Goal: Communication & Community: Answer question/provide support

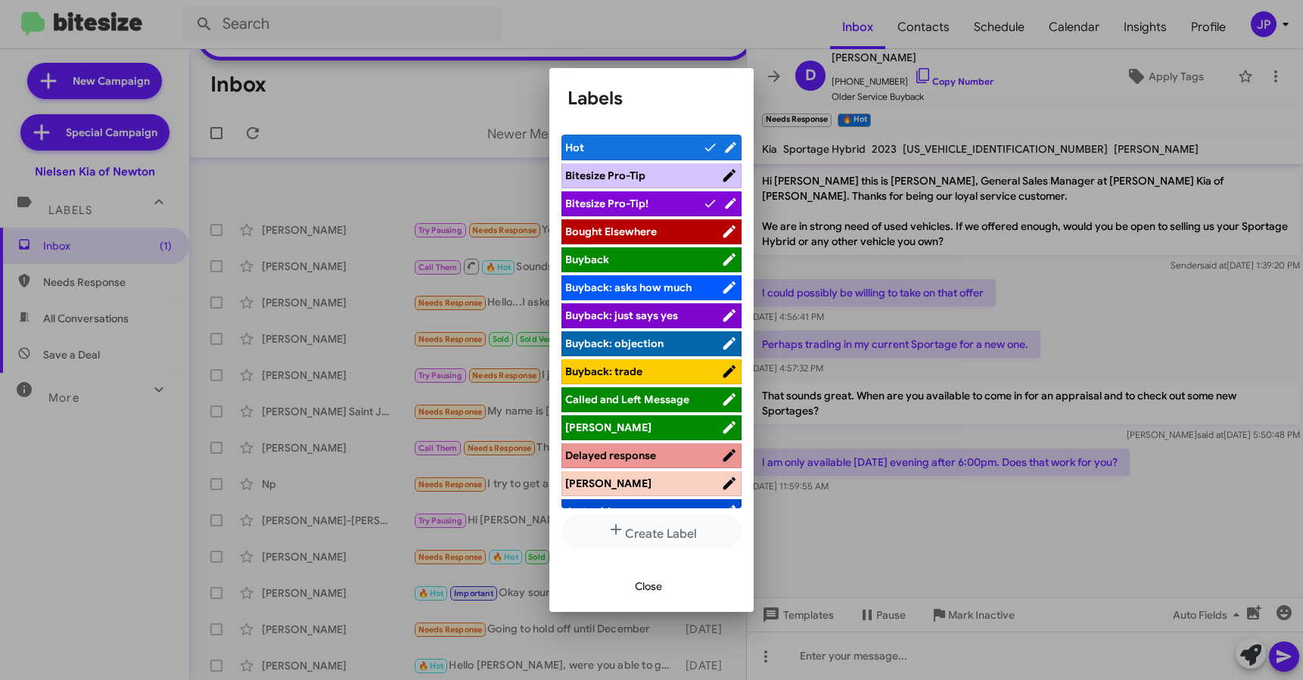
scroll to position [269, 0]
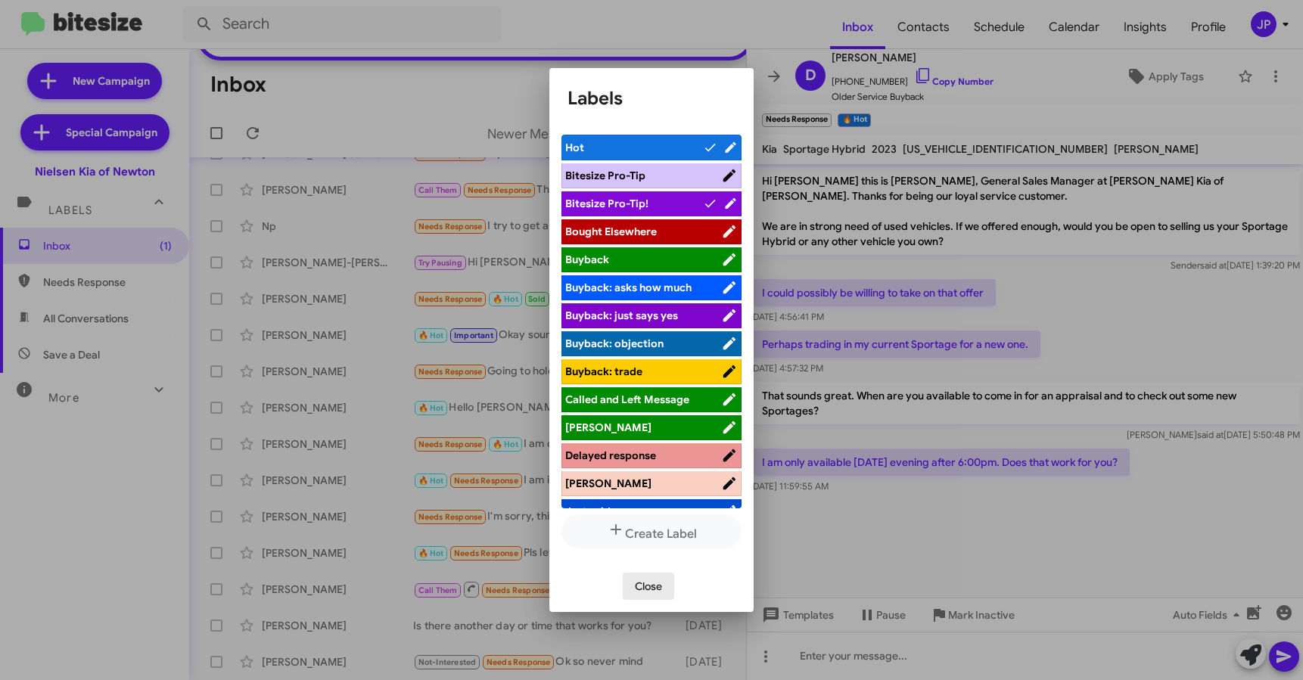
click at [660, 589] on span "Close" at bounding box center [648, 586] width 27 height 27
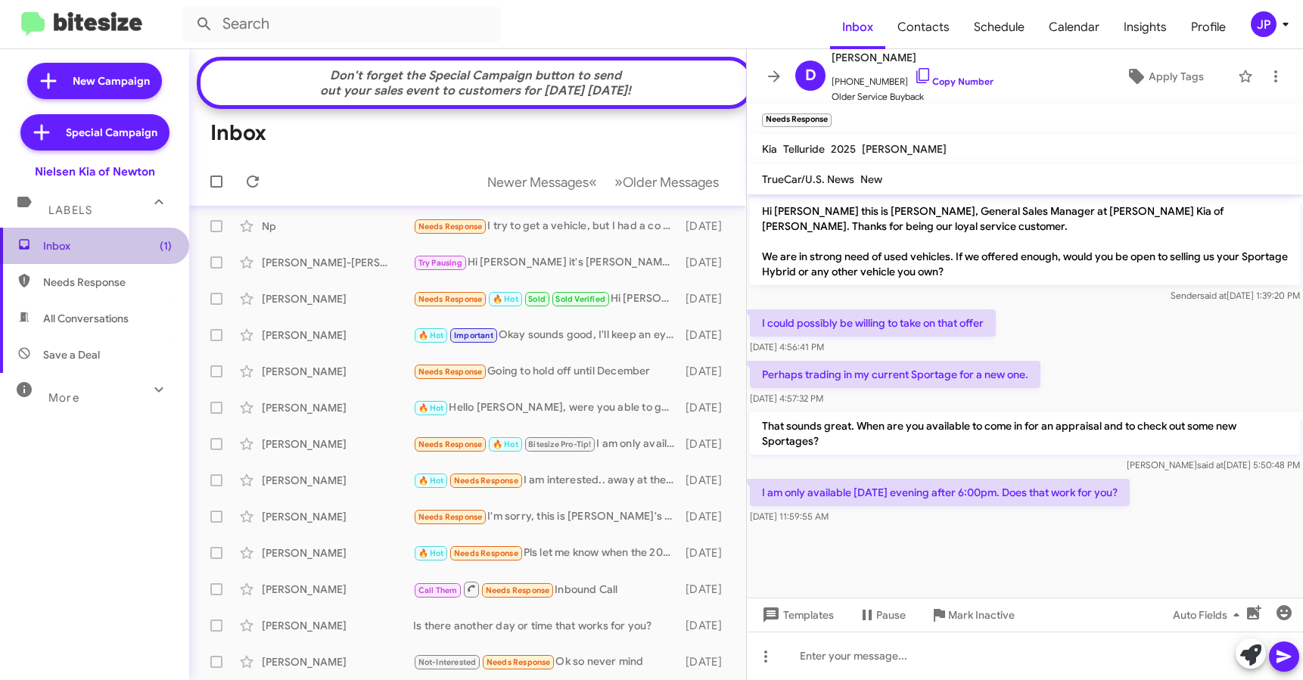
click at [114, 253] on span "Inbox (1)" at bounding box center [94, 246] width 189 height 36
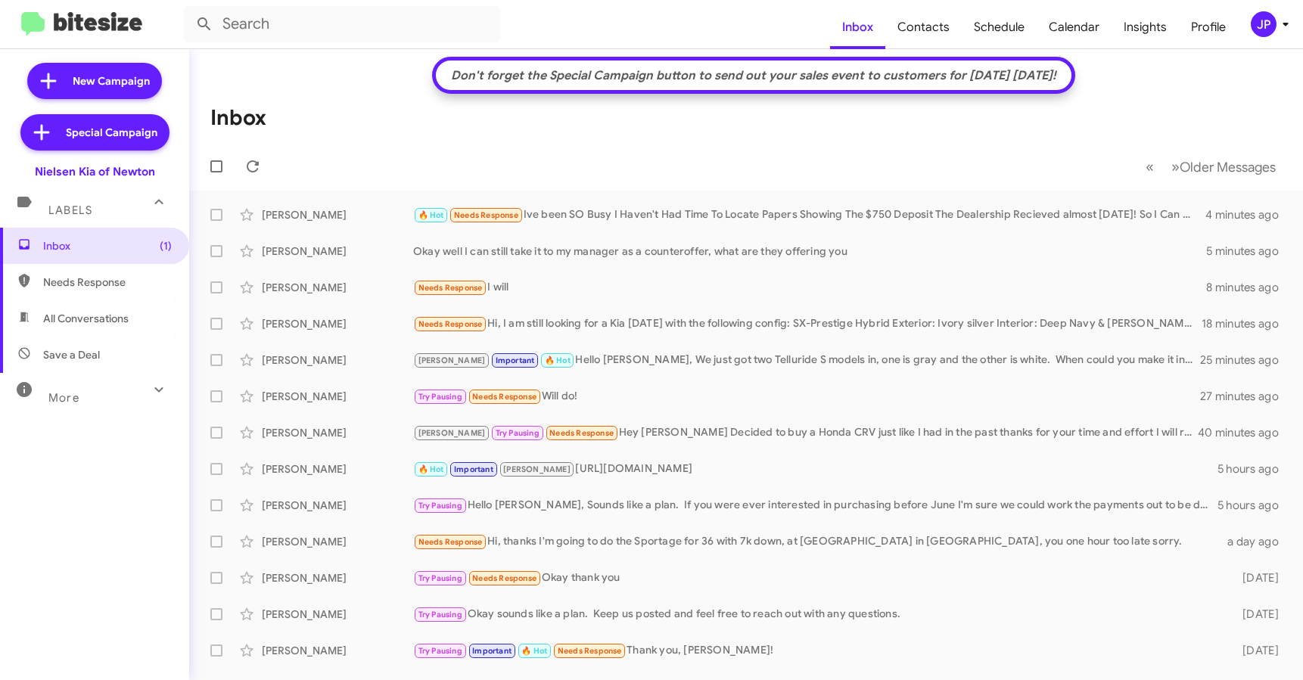
click at [1254, 30] on div "JP" at bounding box center [1264, 24] width 26 height 26
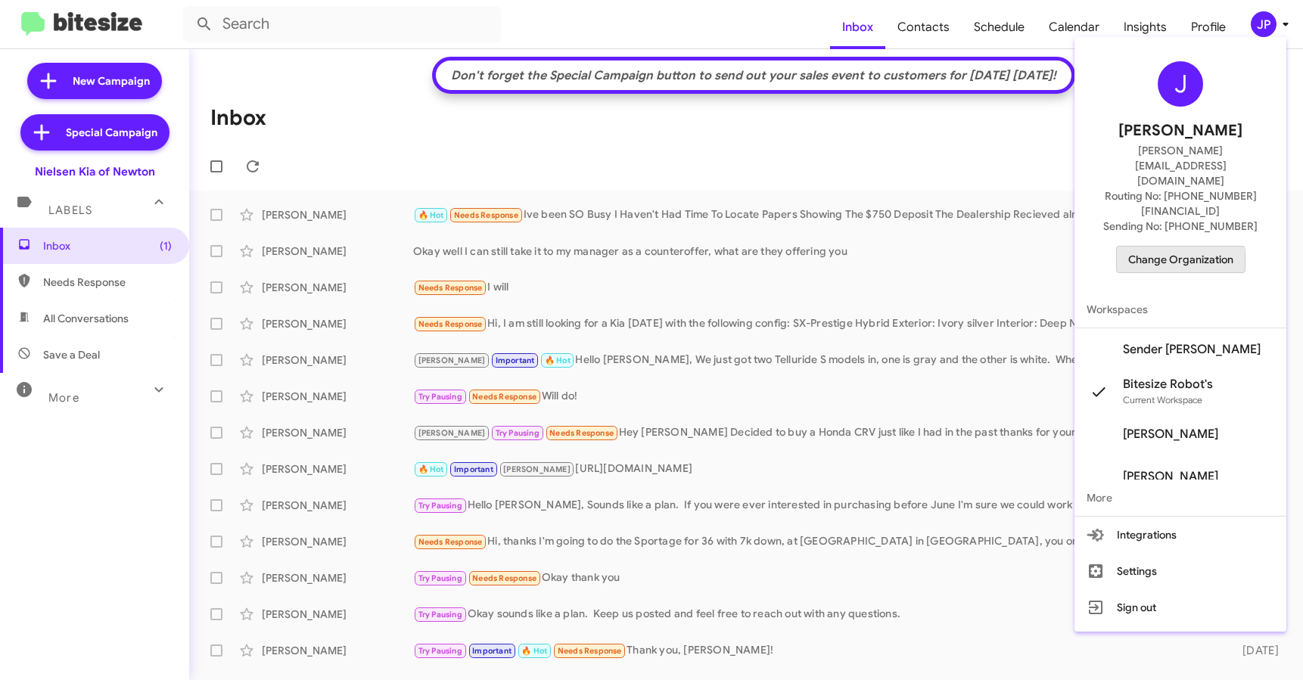
click at [1180, 247] on span "Change Organization" at bounding box center [1180, 260] width 105 height 26
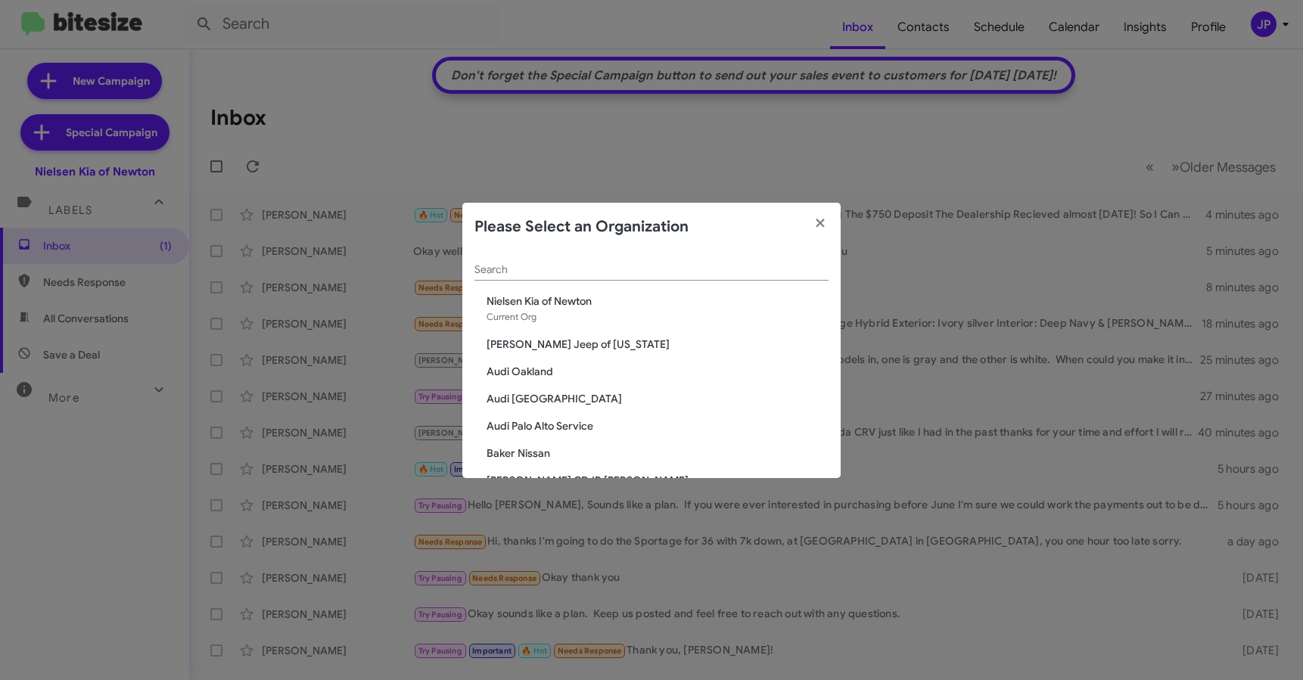
click at [623, 278] on div "Search" at bounding box center [651, 266] width 354 height 30
click at [628, 273] on input "Search" at bounding box center [651, 270] width 354 height 12
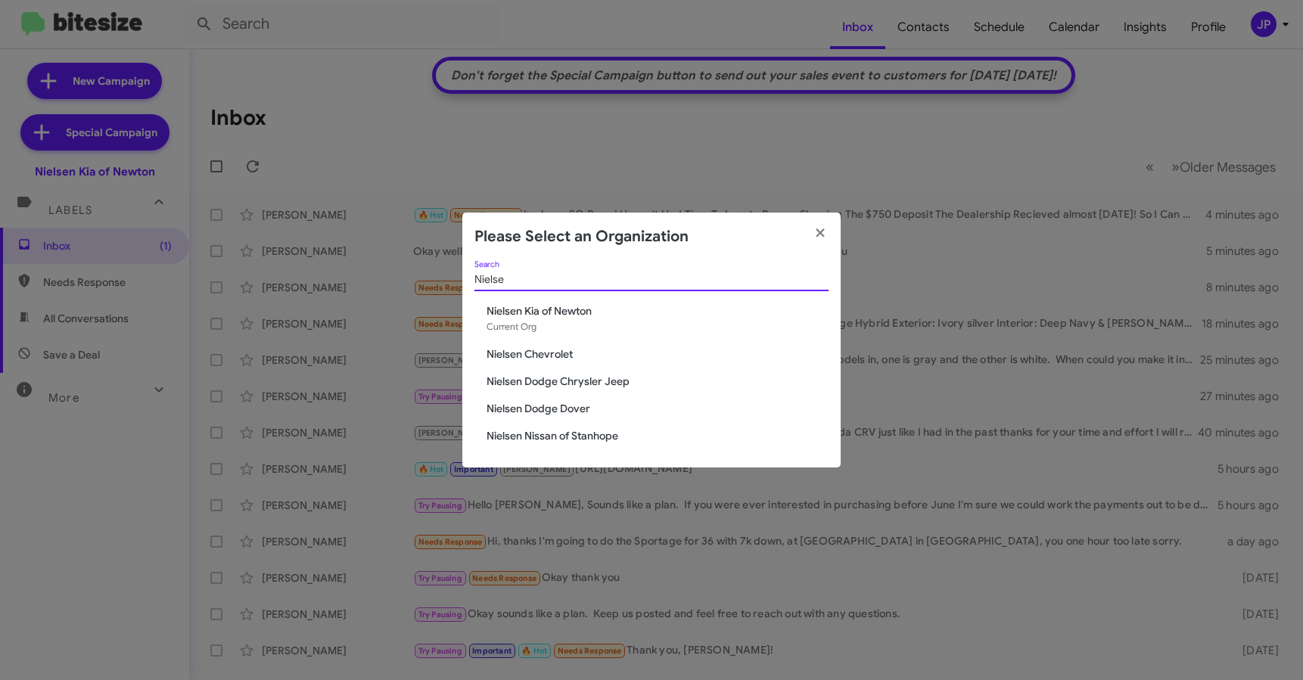
click at [512, 279] on input "Nielse" at bounding box center [651, 280] width 354 height 12
click at [513, 278] on input "Nielse" at bounding box center [651, 280] width 354 height 12
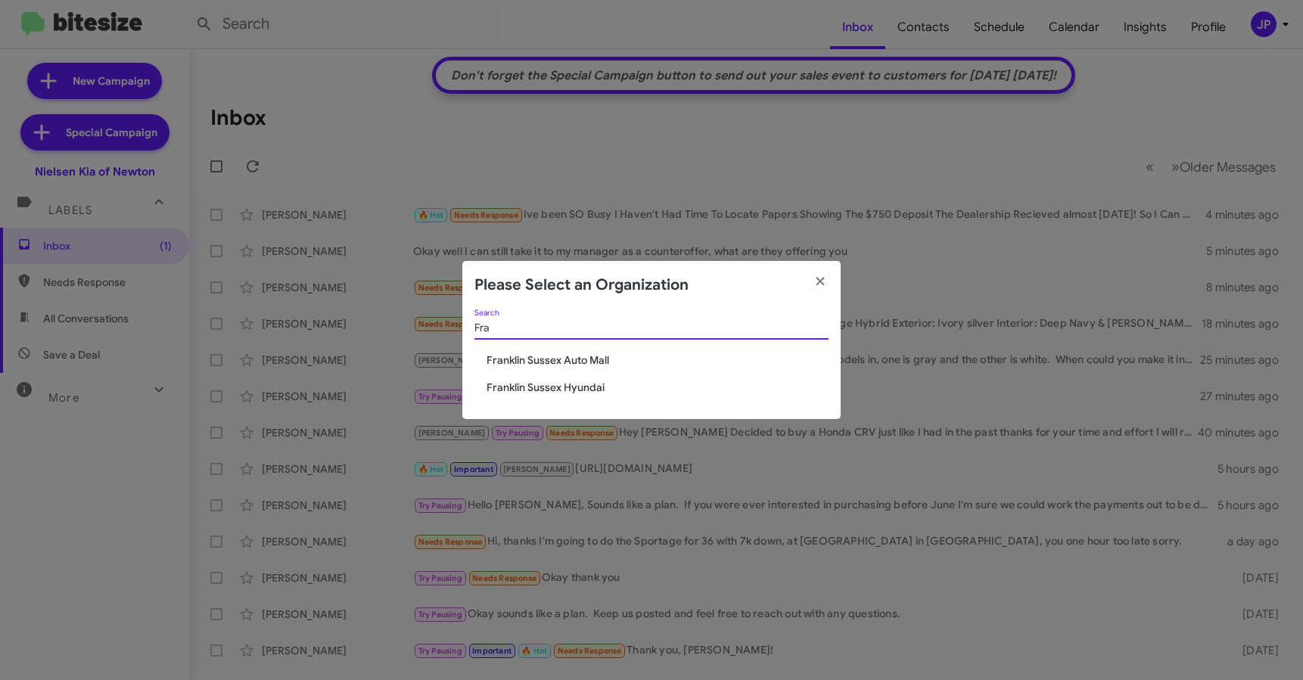
type input "Fra"
click at [520, 362] on span "Franklin Sussex Auto Mall" at bounding box center [657, 360] width 342 height 15
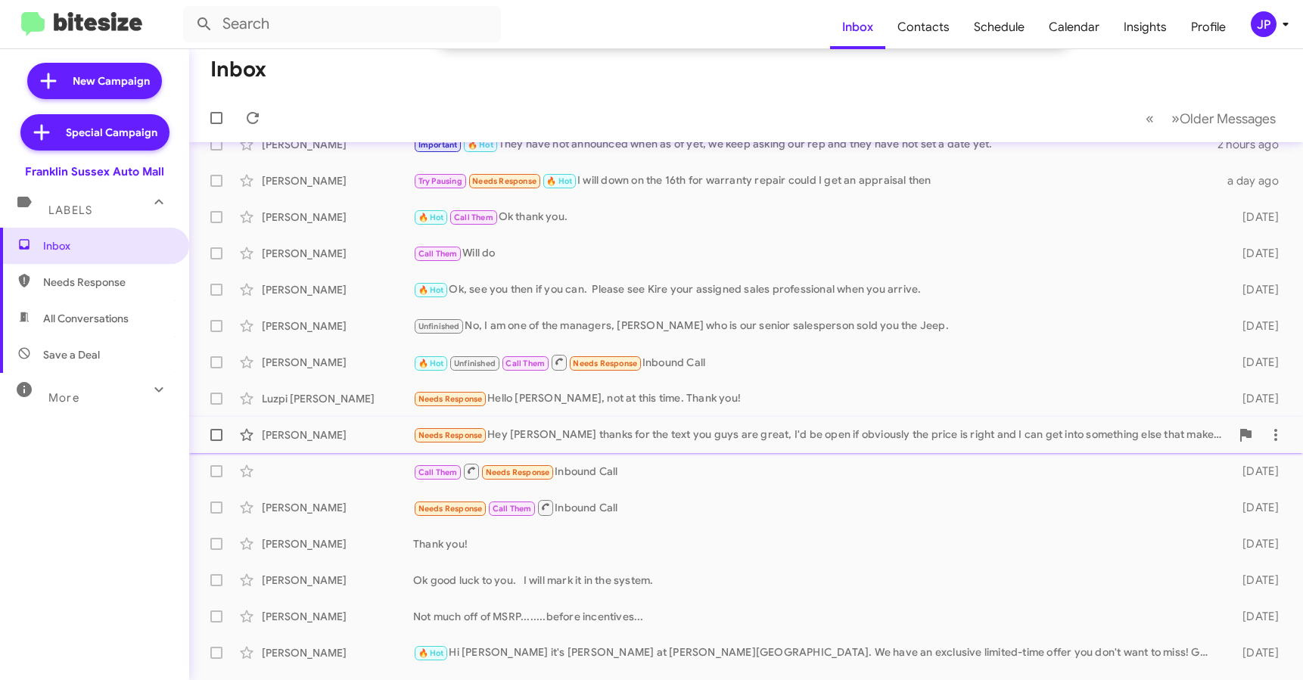
scroll to position [180, 0]
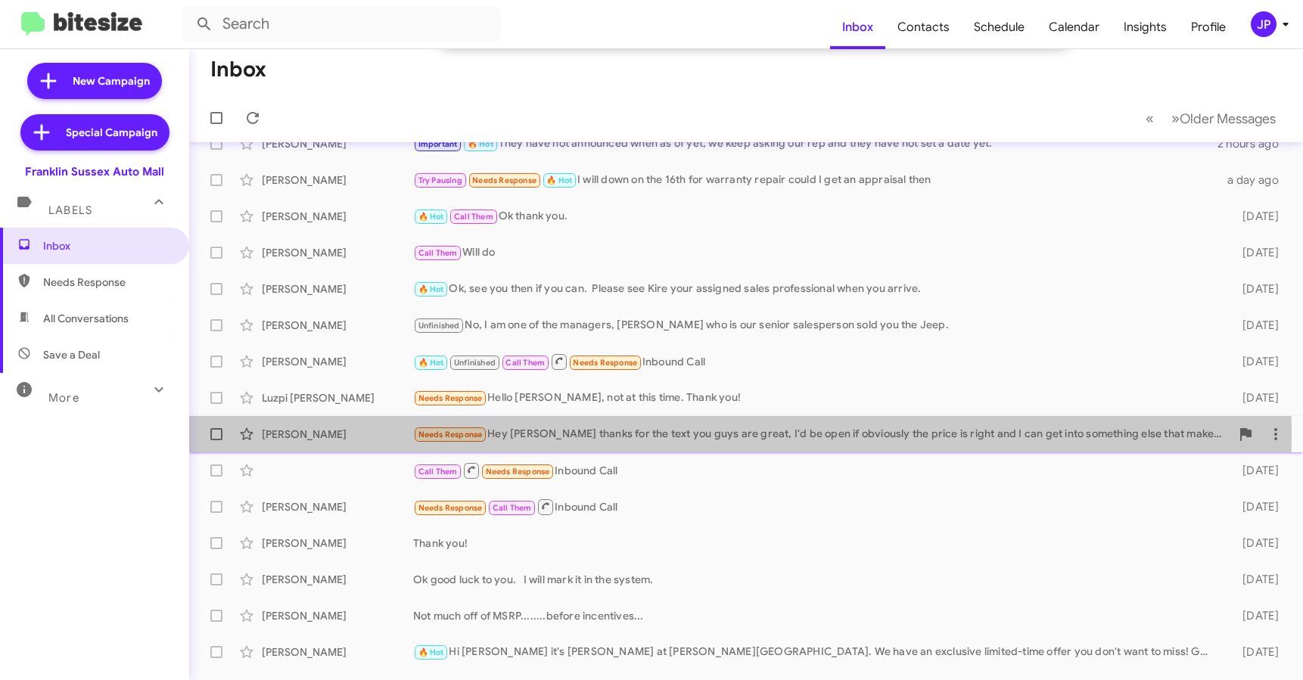
click at [625, 435] on div "Needs Response Hey steve thanks for the text you guys are great, I'd be open if…" at bounding box center [821, 434] width 817 height 17
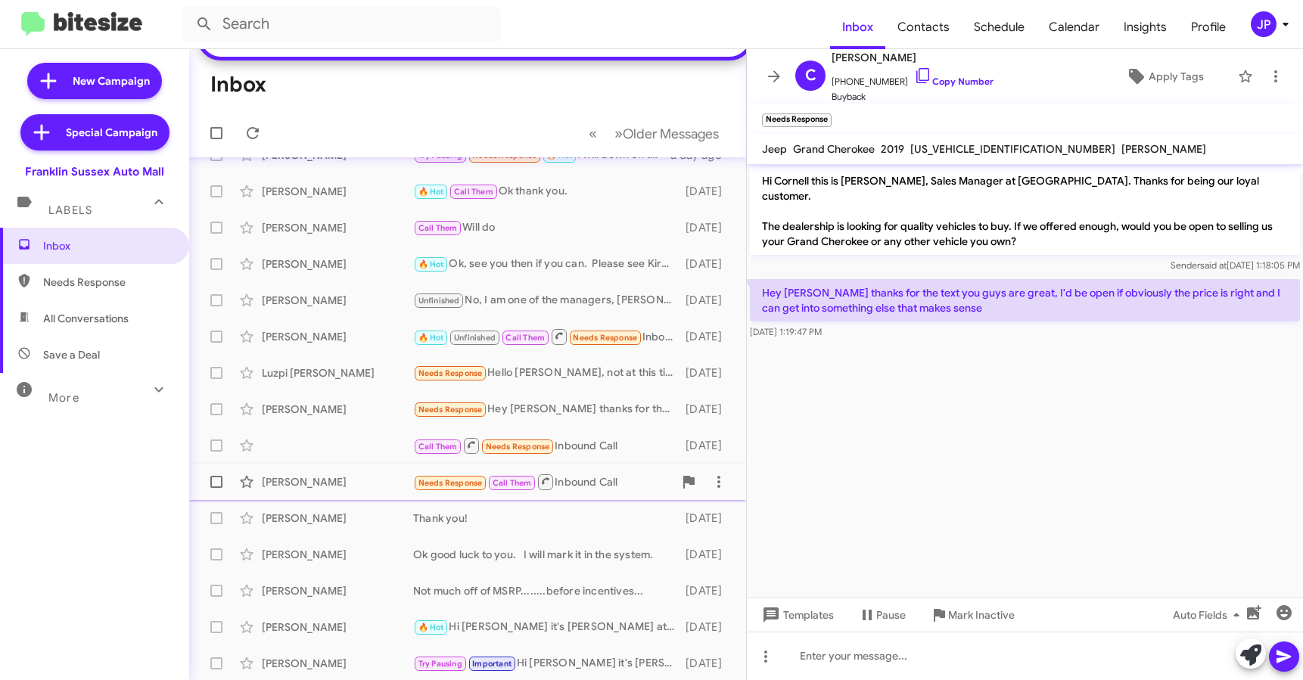
scroll to position [269, 0]
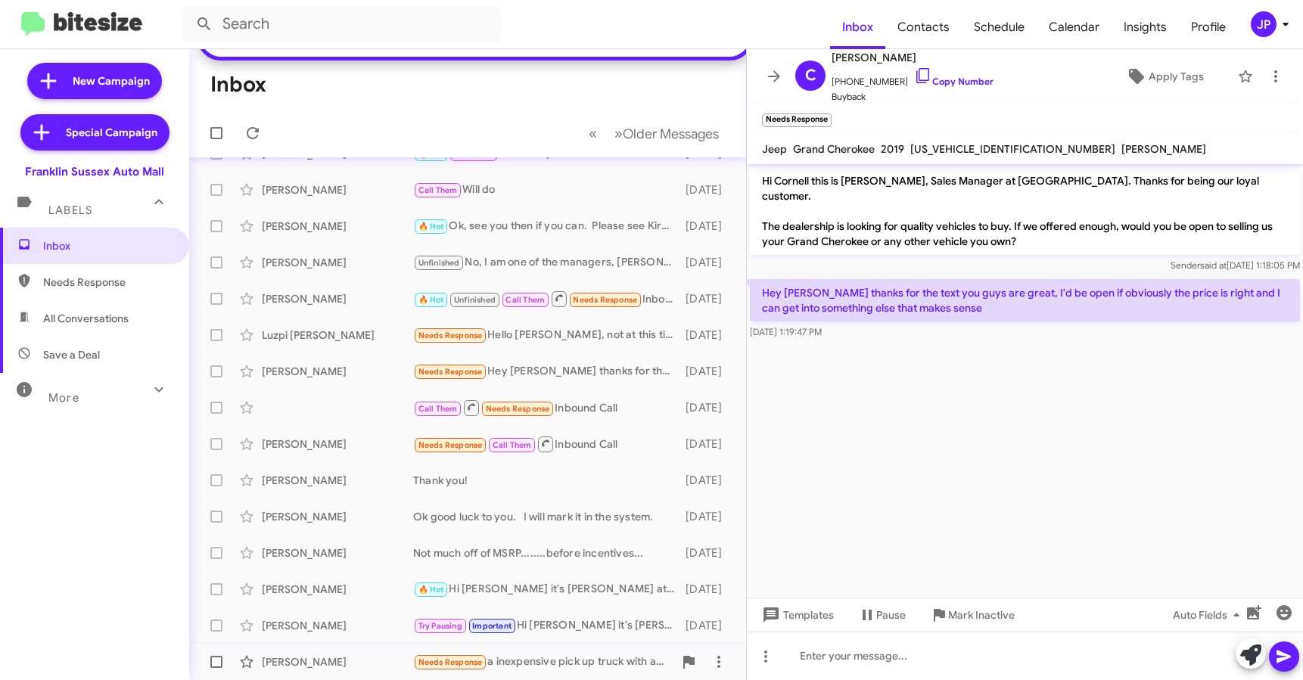
click at [546, 673] on div "Richard Molinini Needs Response a inexpensive pick up truck with a 300.00 a mon…" at bounding box center [467, 662] width 533 height 30
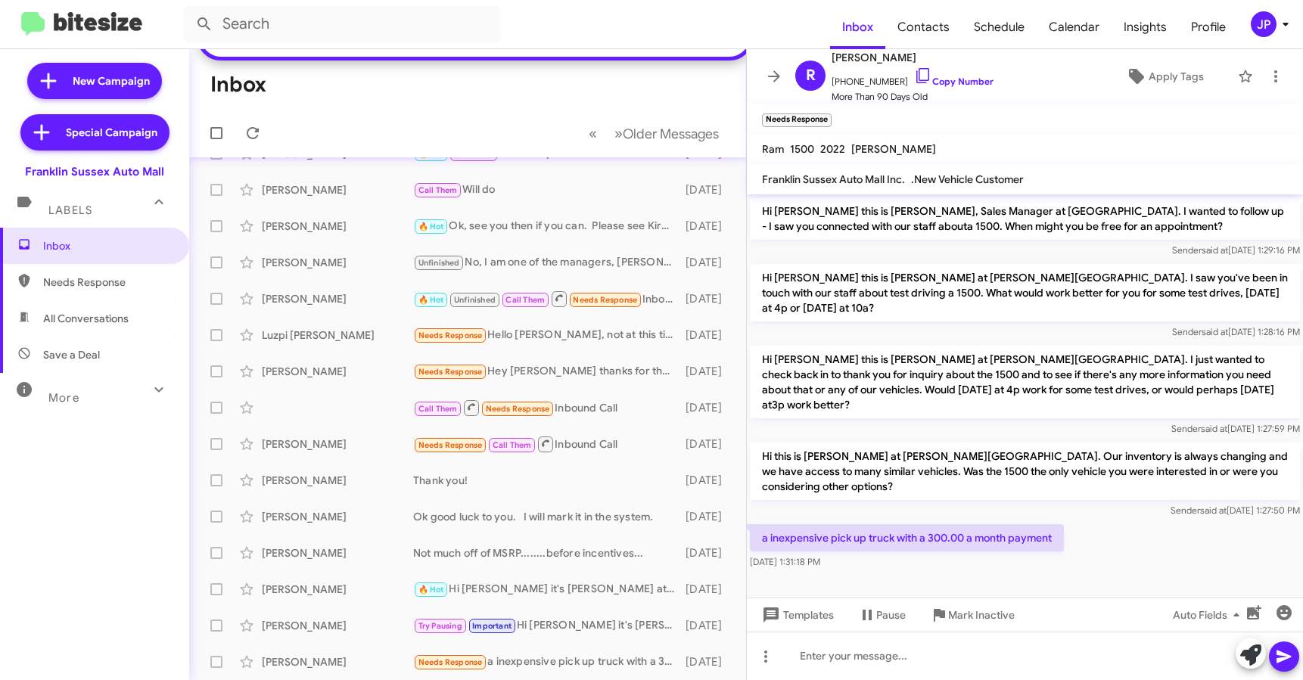
drag, startPoint x: 1120, startPoint y: 557, endPoint x: 1086, endPoint y: 447, distance: 115.1
click at [1120, 558] on cdk-virtual-scroll-viewport "Hi Richard this is Steve Rudnick, Sales Manager at Franklin Sussex Auto Mall. I…" at bounding box center [1025, 395] width 556 height 403
click at [918, 79] on link "Copy Number" at bounding box center [953, 81] width 79 height 11
copy span
click at [1157, 84] on span "Apply Tags" at bounding box center [1175, 76] width 55 height 27
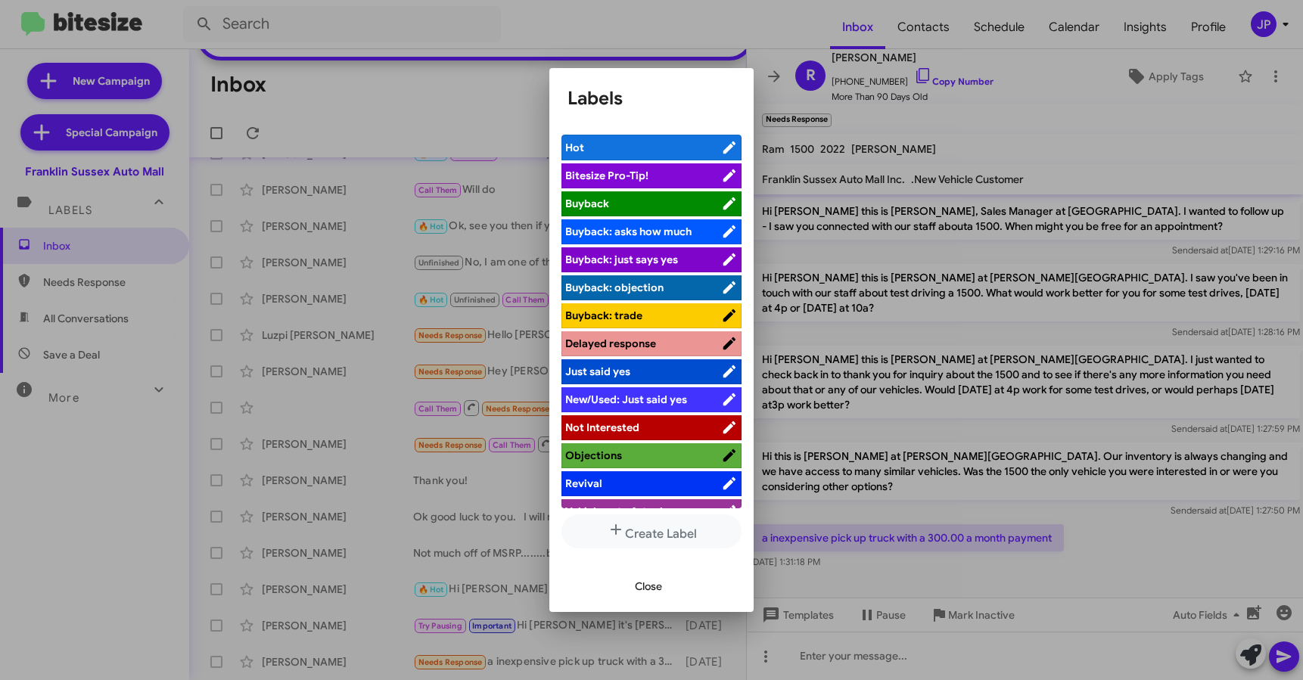
click at [673, 179] on span "Bitesize Pro-Tip!" at bounding box center [643, 175] width 156 height 15
click at [966, 413] on div at bounding box center [651, 340] width 1303 height 680
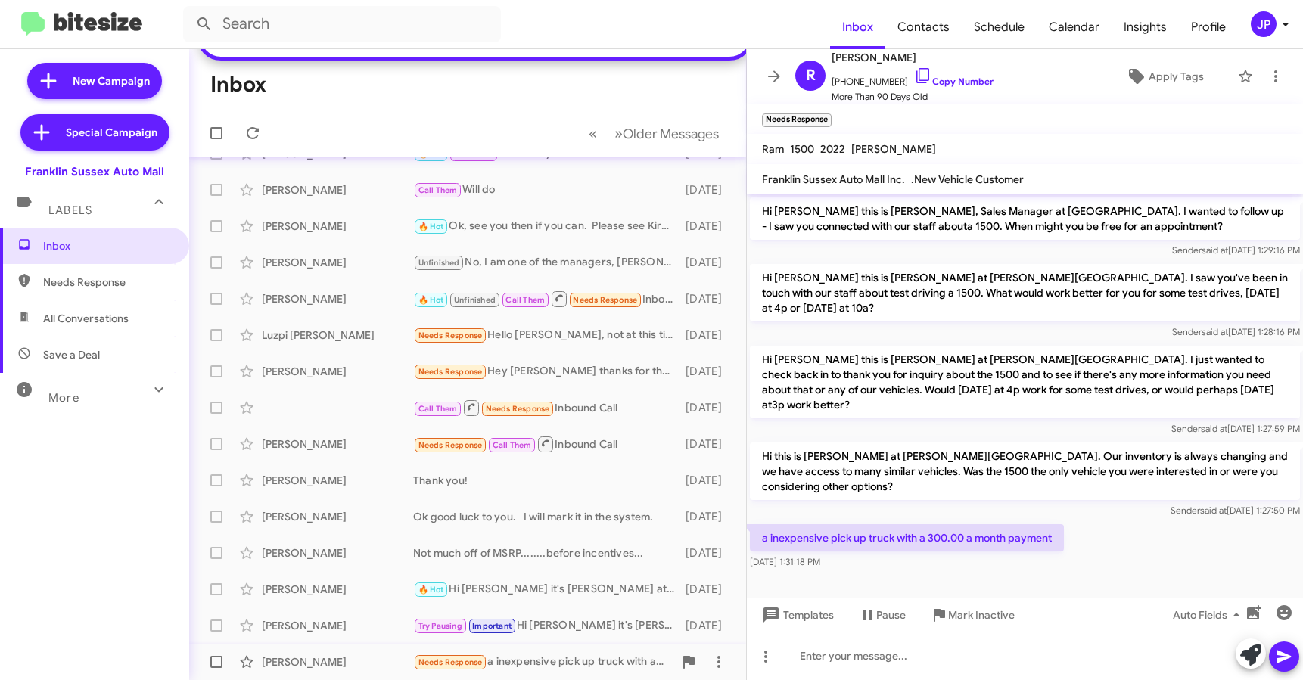
click at [214, 660] on span at bounding box center [216, 662] width 12 height 12
click at [216, 668] on input "checkbox" at bounding box center [216, 668] width 1 height 1
checkbox input "true"
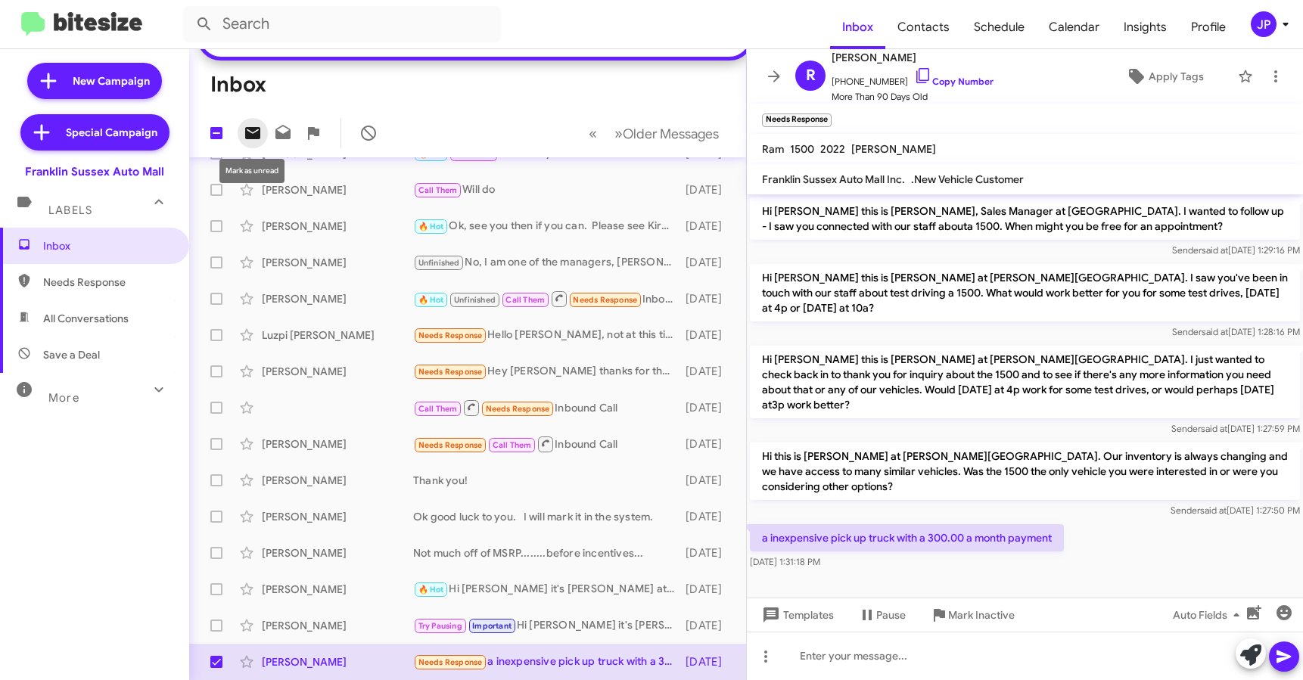
click at [257, 135] on icon at bounding box center [252, 133] width 15 height 12
click at [669, 128] on span "Older Messages" at bounding box center [671, 134] width 96 height 17
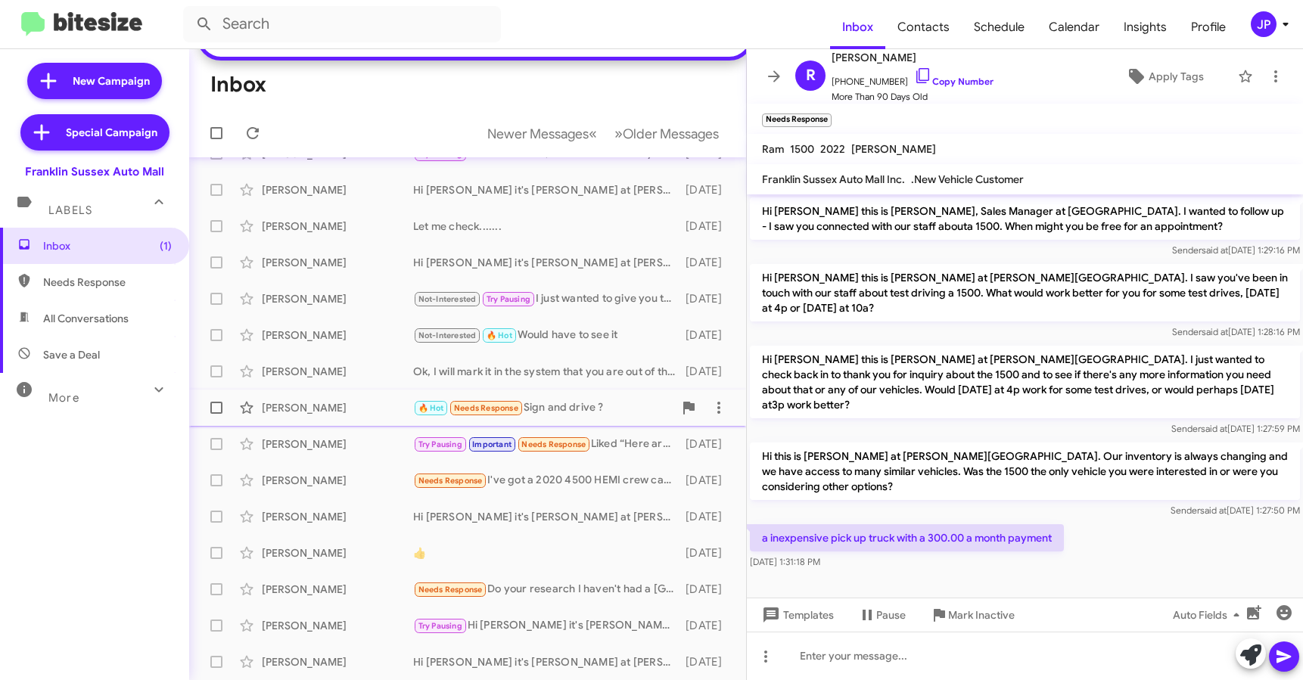
click at [574, 413] on div "🔥 Hot Needs Response Sign and drive ?" at bounding box center [543, 407] width 260 height 17
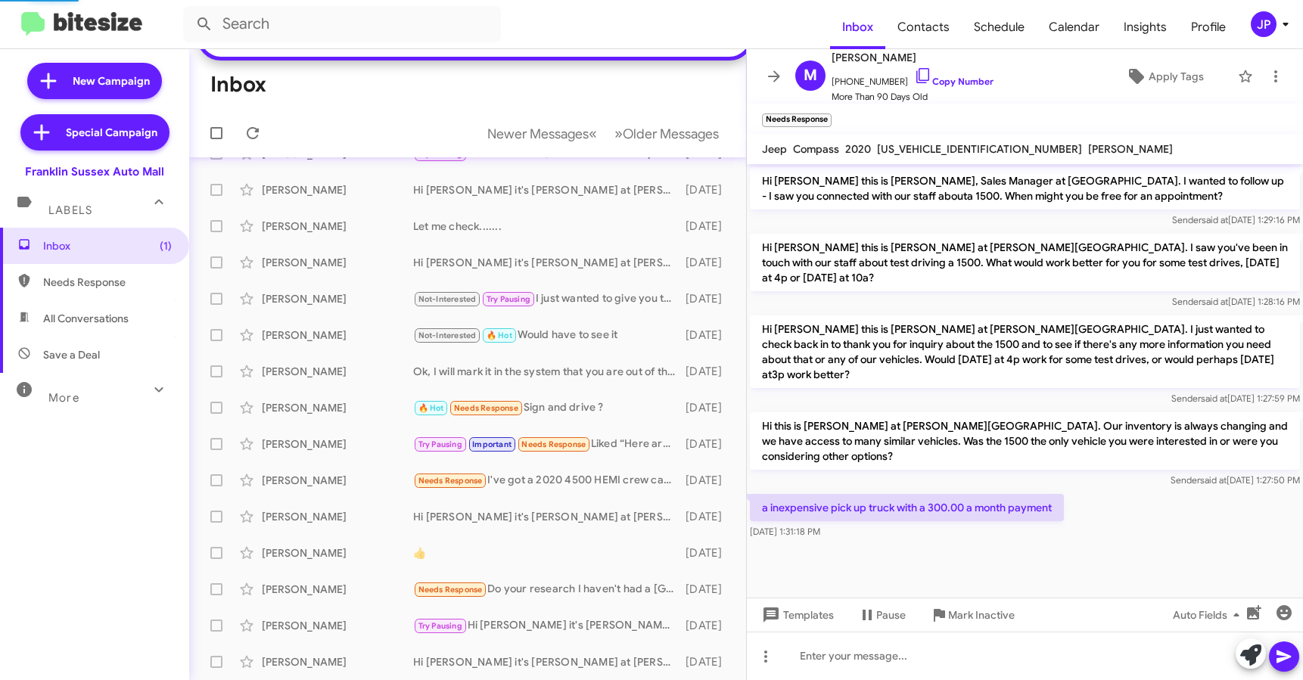
scroll to position [225, 0]
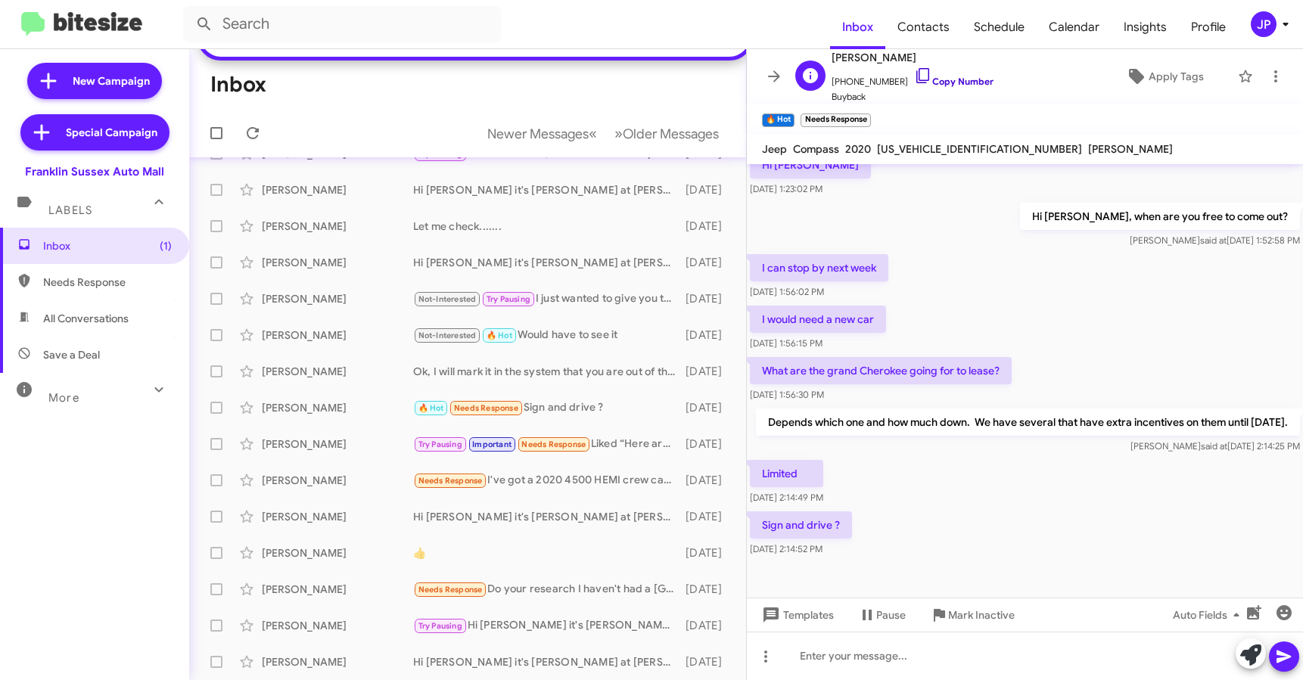
click at [954, 78] on link "Copy Number" at bounding box center [953, 81] width 79 height 11
click at [1129, 76] on icon at bounding box center [1136, 76] width 15 height 15
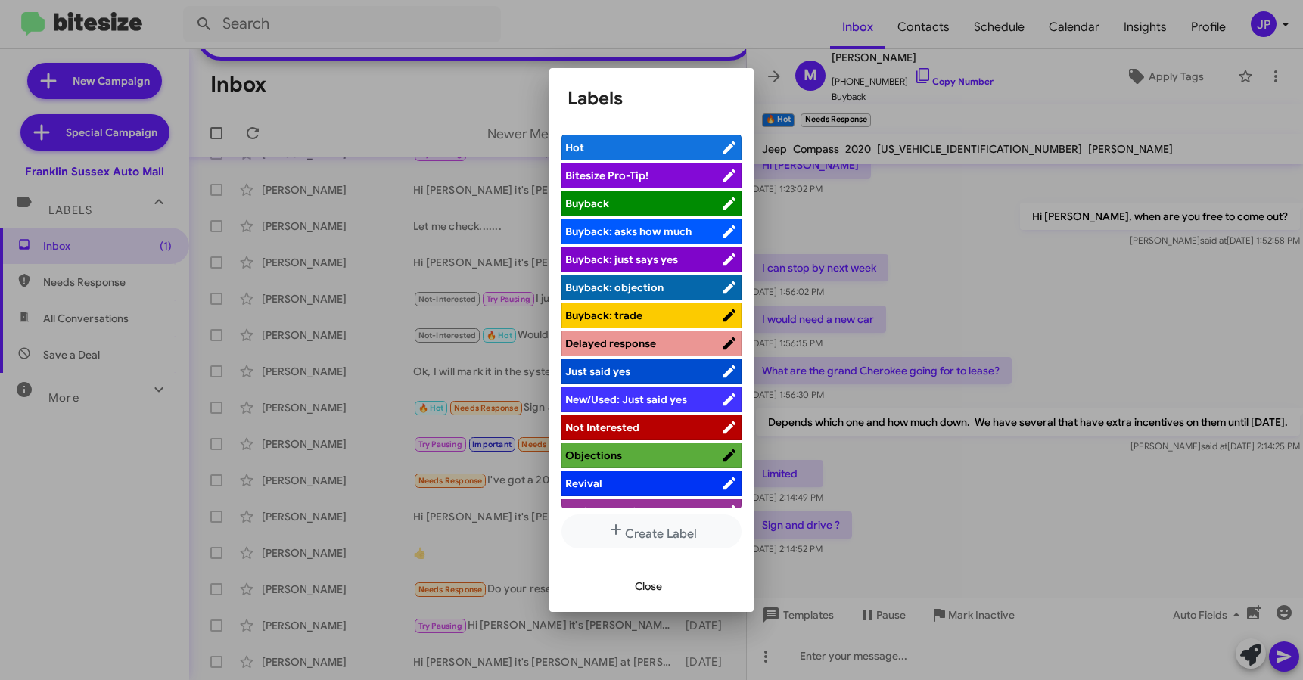
click at [680, 178] on span "Bitesize Pro-Tip!" at bounding box center [643, 175] width 156 height 15
click at [1011, 468] on div at bounding box center [651, 340] width 1303 height 680
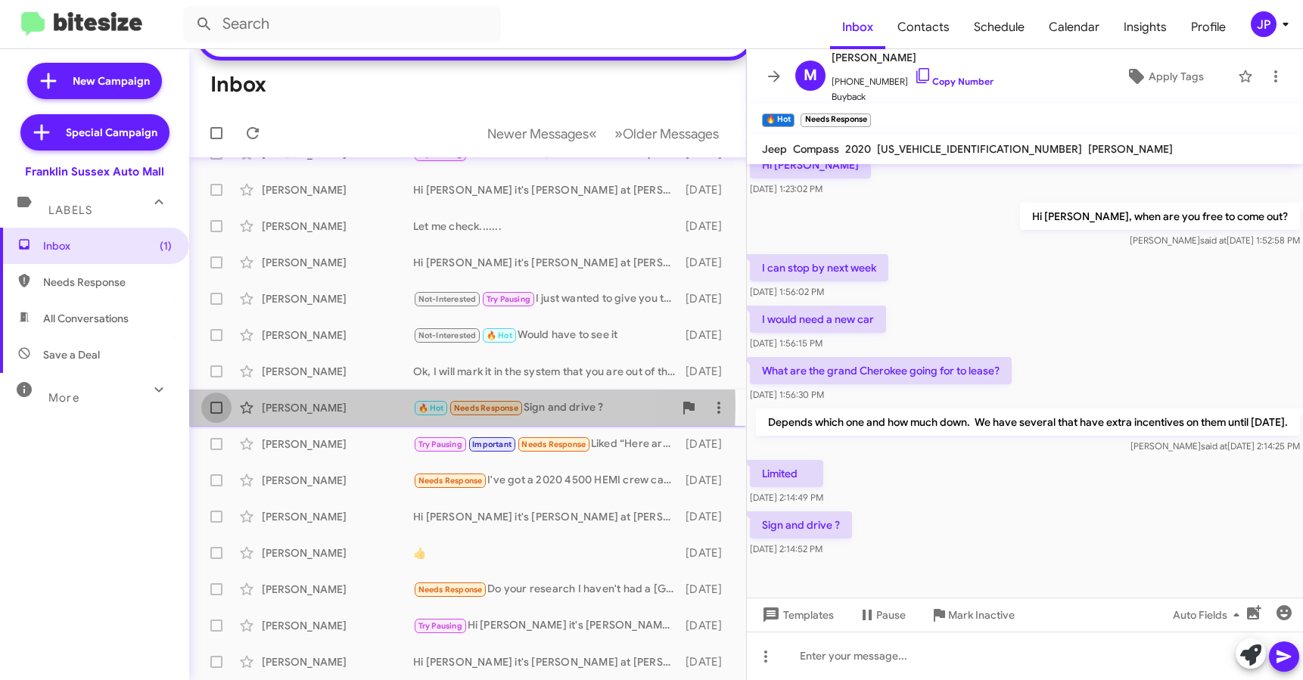
click at [216, 405] on span at bounding box center [216, 408] width 12 height 12
click at [216, 414] on input "checkbox" at bounding box center [216, 414] width 1 height 1
checkbox input "true"
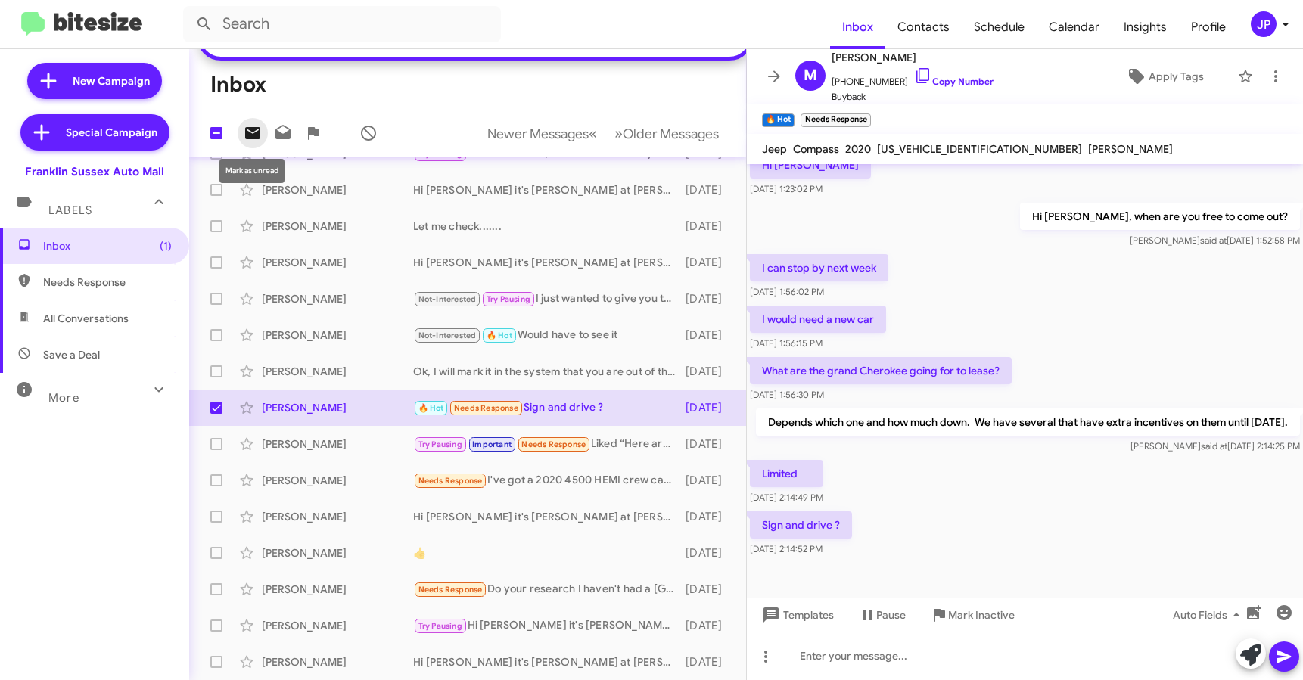
click at [250, 141] on icon at bounding box center [253, 133] width 18 height 18
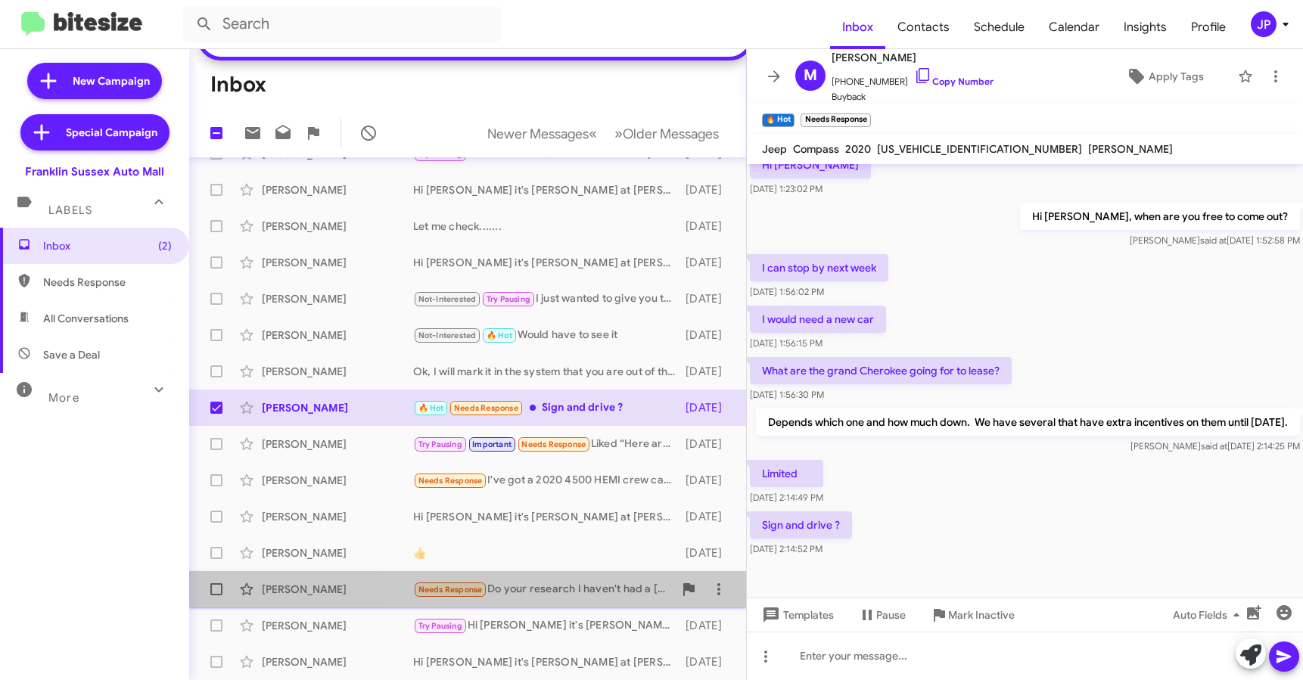
click at [526, 603] on div "Ashley Lambrinides Needs Response Do your research I haven't had a Durango in a…" at bounding box center [467, 589] width 533 height 30
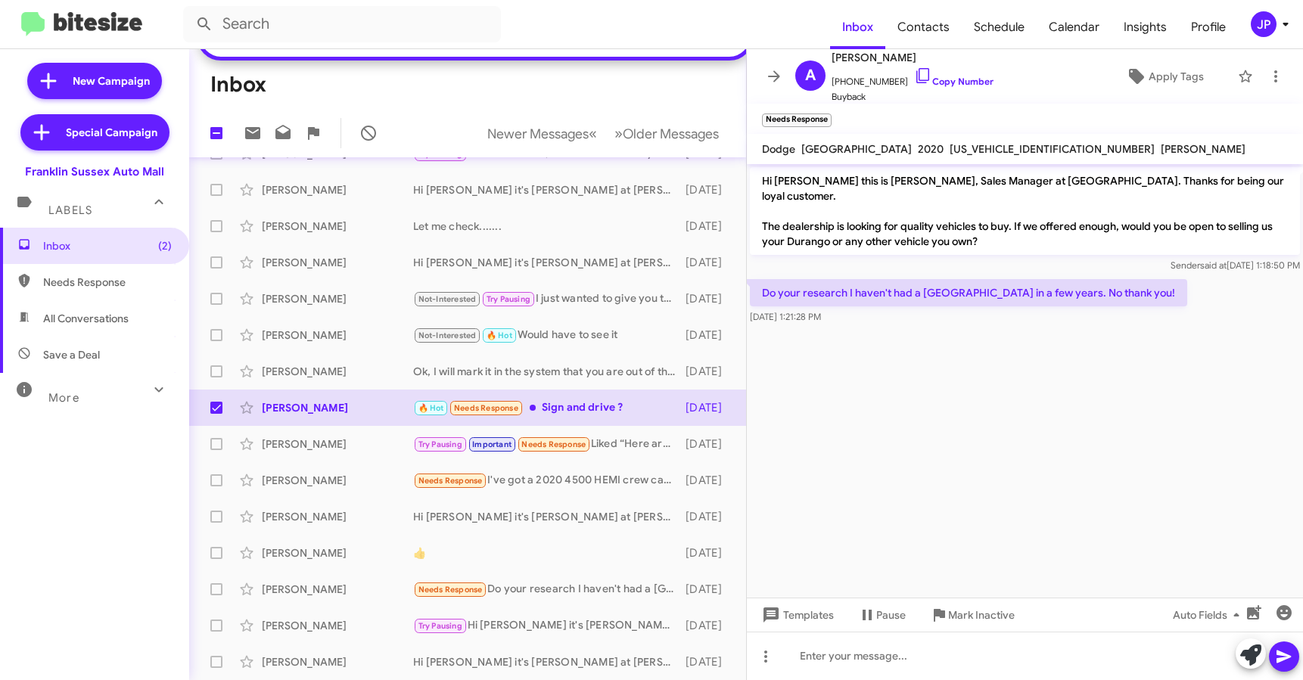
click at [1077, 424] on cdk-virtual-scroll-viewport "Hi Ashley this is Steve Rudnick, Sales Manager at Franklin Sussex Auto Mall. Th…" at bounding box center [1025, 380] width 556 height 433
click at [977, 617] on span "Mark Inactive" at bounding box center [981, 614] width 67 height 27
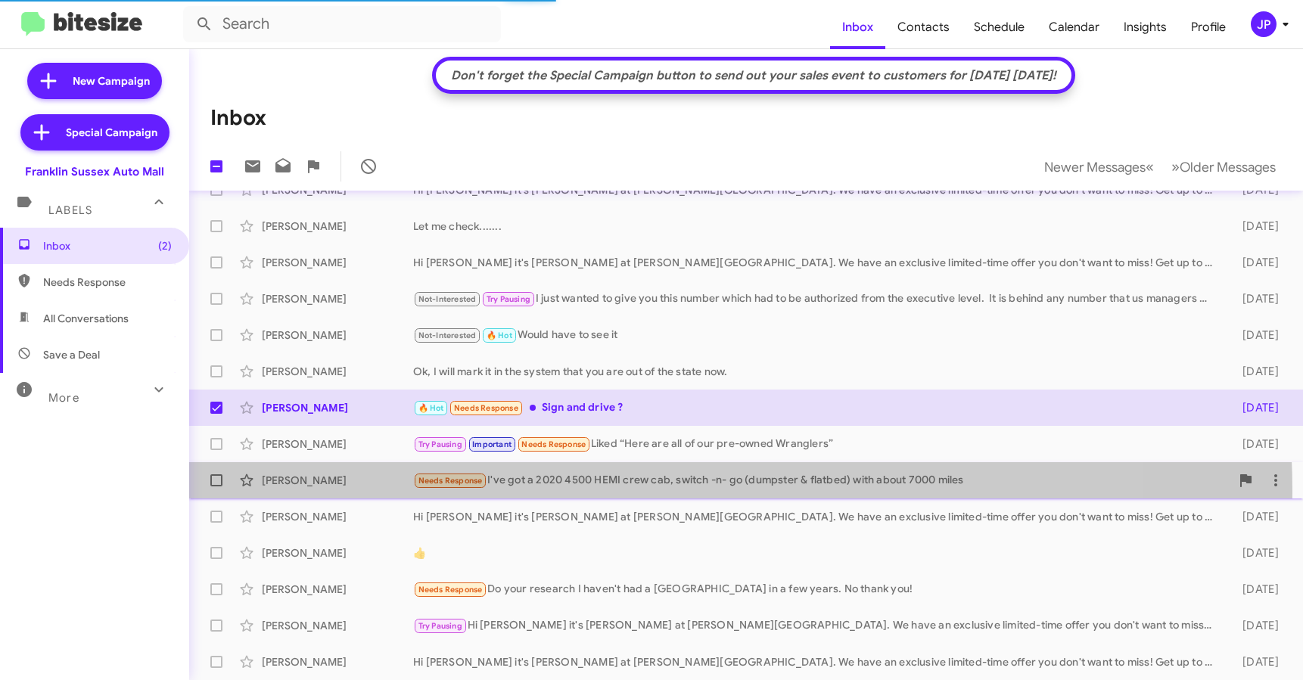
click at [545, 492] on div "Christopher Kehoe Needs Response I've got a 2020 4500 HEMI crew cab, switch -n-…" at bounding box center [745, 480] width 1089 height 30
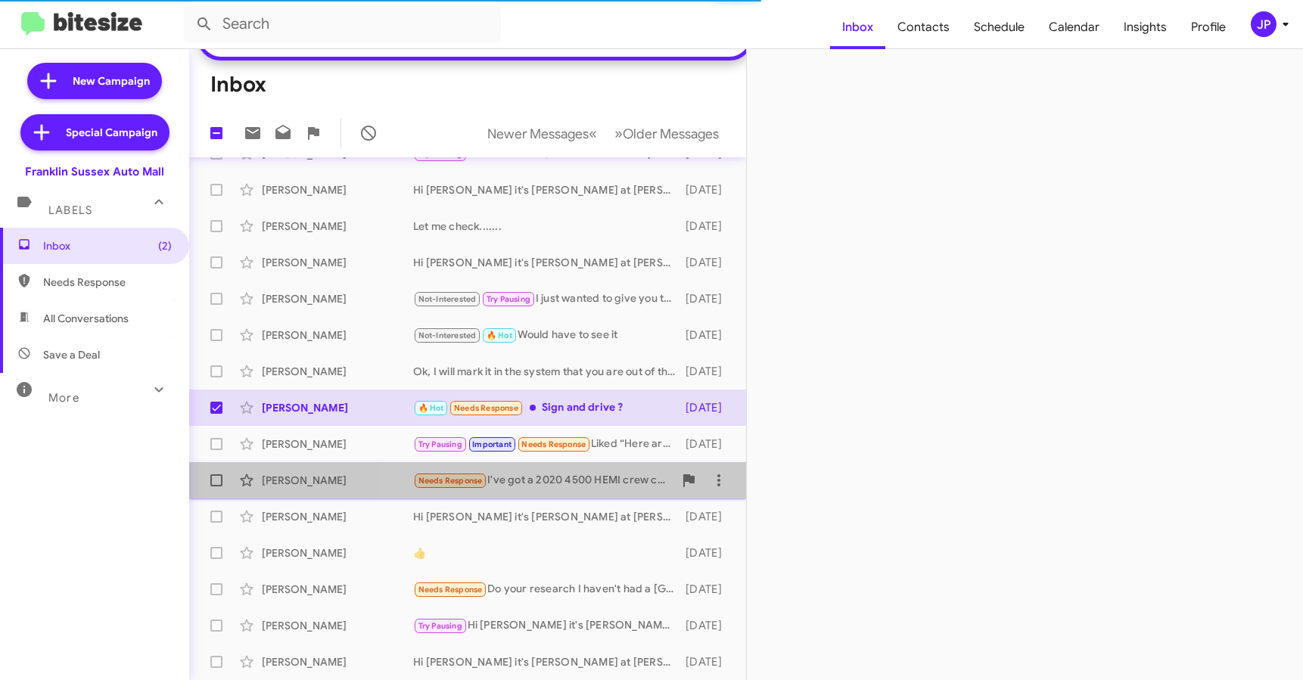
click at [545, 483] on div "Needs Response I've got a 2020 4500 HEMI crew cab, switch -n- go (dumpster & fl…" at bounding box center [543, 480] width 260 height 17
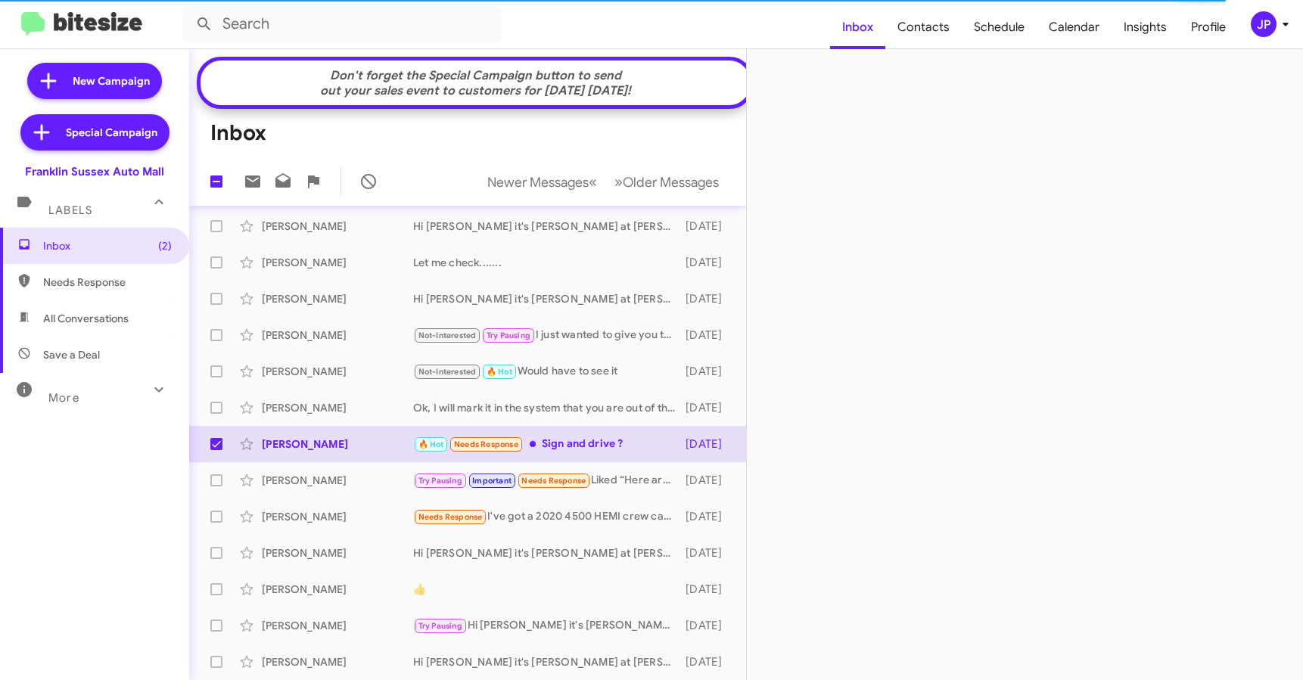
scroll to position [233, 0]
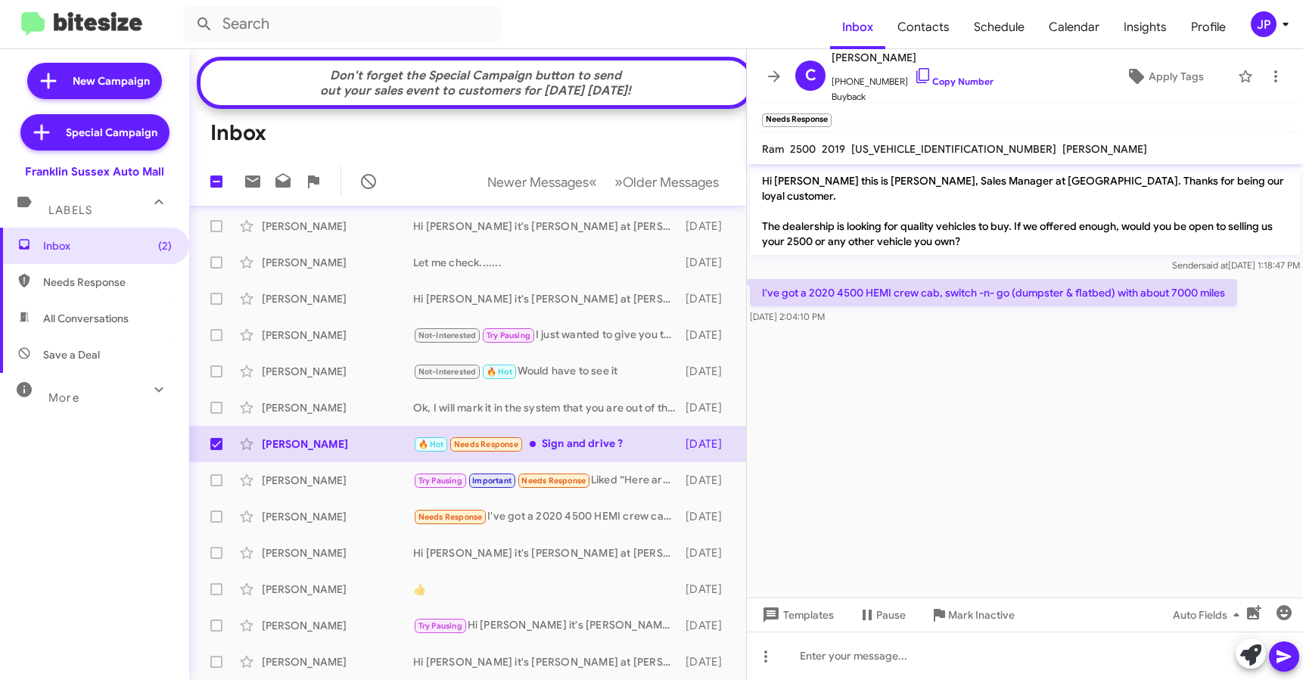
click at [1084, 504] on cdk-virtual-scroll-viewport "Hi Christopher this is Steve Rudnick, Sales Manager at Franklin Sussex Auto Mal…" at bounding box center [1025, 380] width 556 height 433
click at [1118, 85] on span "Apply Tags" at bounding box center [1164, 76] width 108 height 27
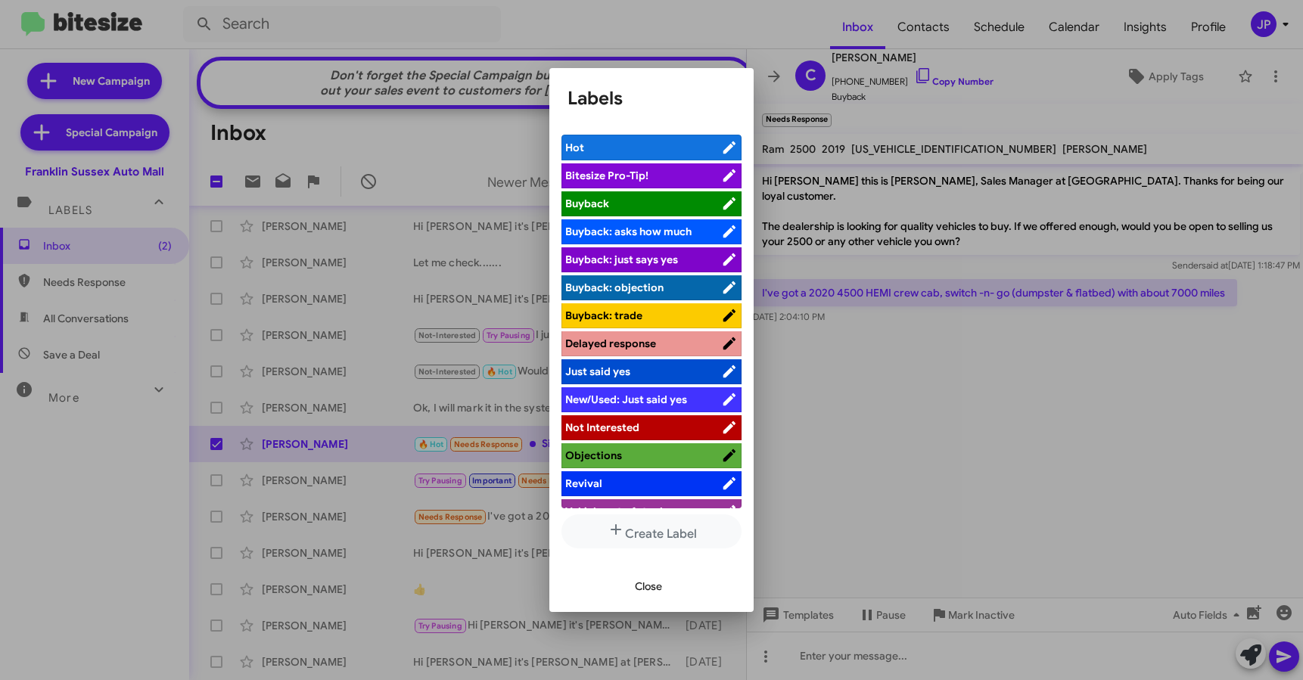
click at [697, 177] on span "Bitesize Pro-Tip!" at bounding box center [643, 175] width 156 height 15
drag, startPoint x: 968, startPoint y: 422, endPoint x: 910, endPoint y: 428, distance: 57.8
click at [967, 422] on div at bounding box center [651, 340] width 1303 height 680
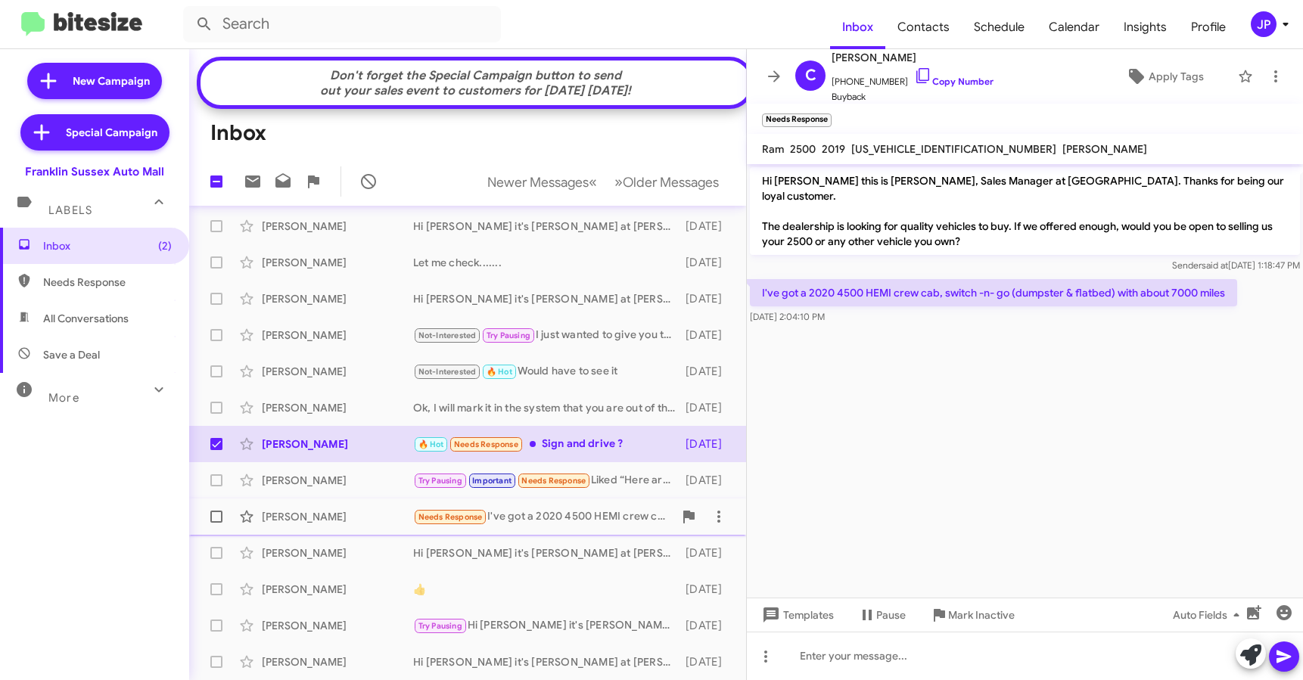
click at [217, 517] on span at bounding box center [216, 517] width 12 height 12
click at [216, 523] on input "checkbox" at bounding box center [216, 523] width 1 height 1
checkbox input "true"
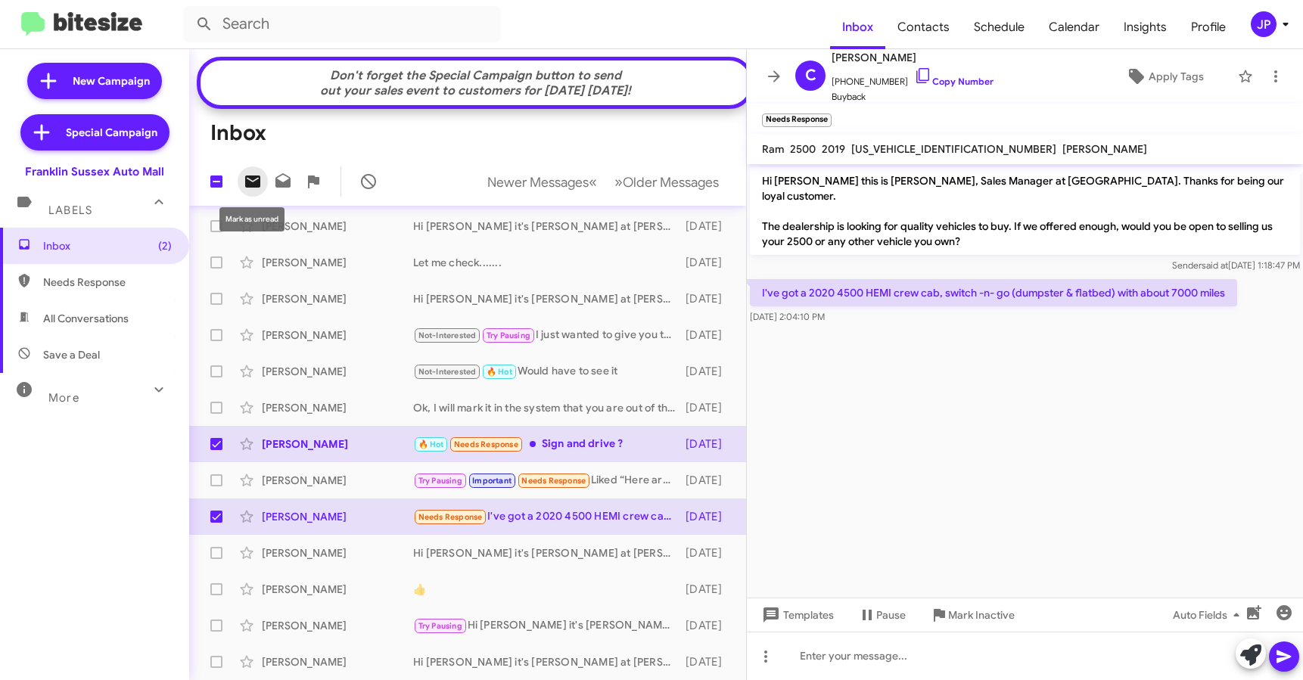
click at [253, 186] on icon at bounding box center [252, 182] width 15 height 12
click at [130, 249] on span "Inbox (3)" at bounding box center [107, 245] width 129 height 15
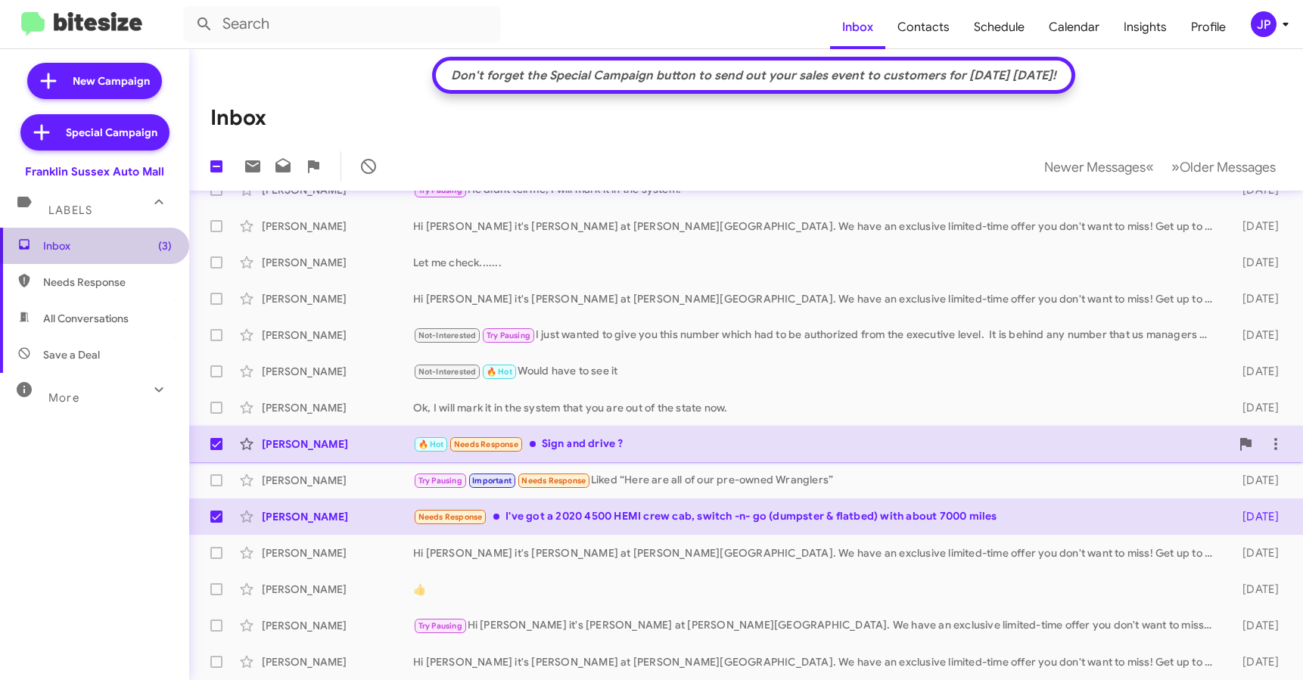
scroll to position [207, 0]
click at [97, 253] on span "Inbox (3)" at bounding box center [94, 246] width 189 height 36
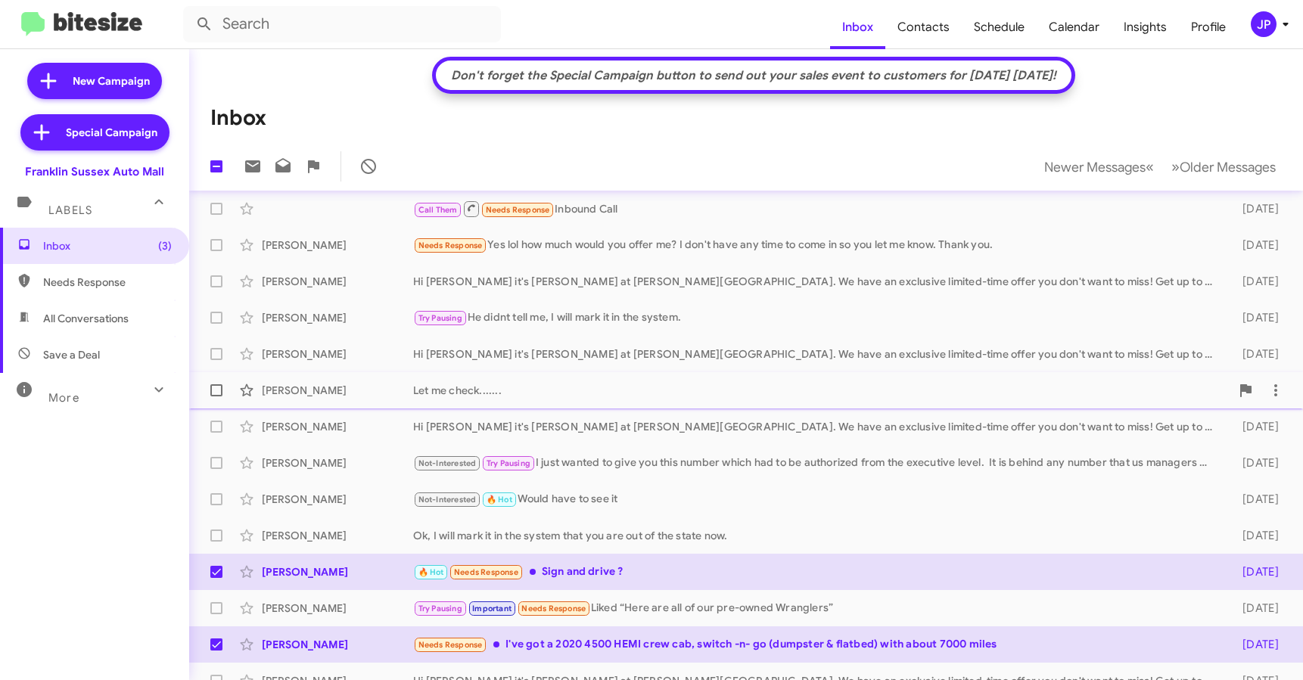
scroll to position [0, 0]
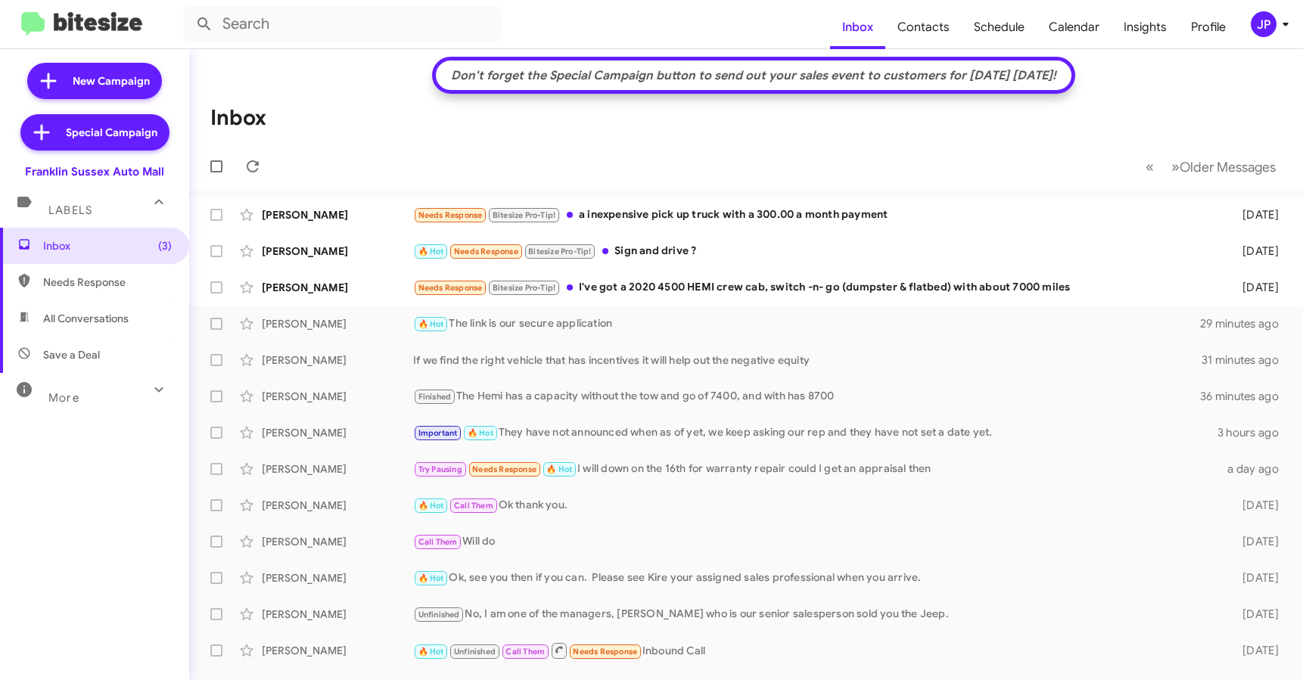
click at [909, 169] on mat-toolbar-row "« Previous » Next Older Messages" at bounding box center [746, 166] width 1114 height 48
click at [1263, 39] on mat-toolbar "Inbox Contacts Schedule Calendar Insights Profile JP" at bounding box center [651, 24] width 1303 height 48
click at [1266, 35] on div "JP" at bounding box center [1264, 24] width 26 height 26
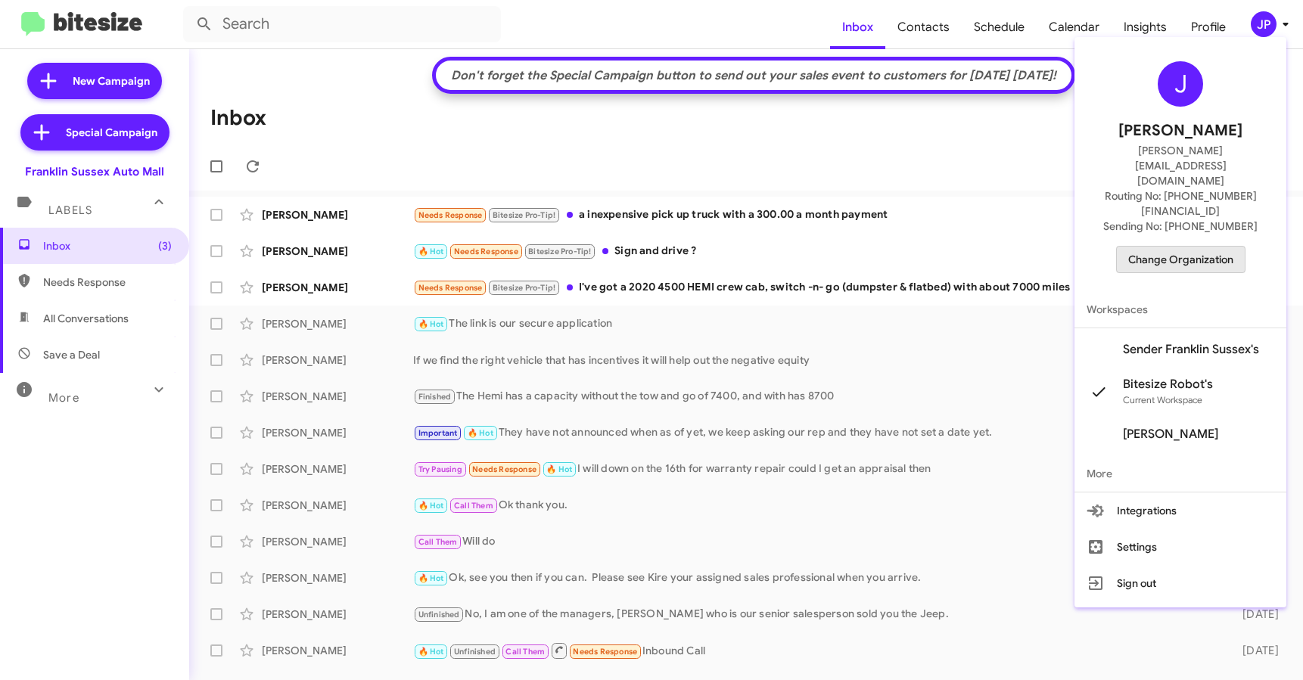
click at [1216, 247] on span "Change Organization" at bounding box center [1180, 260] width 105 height 26
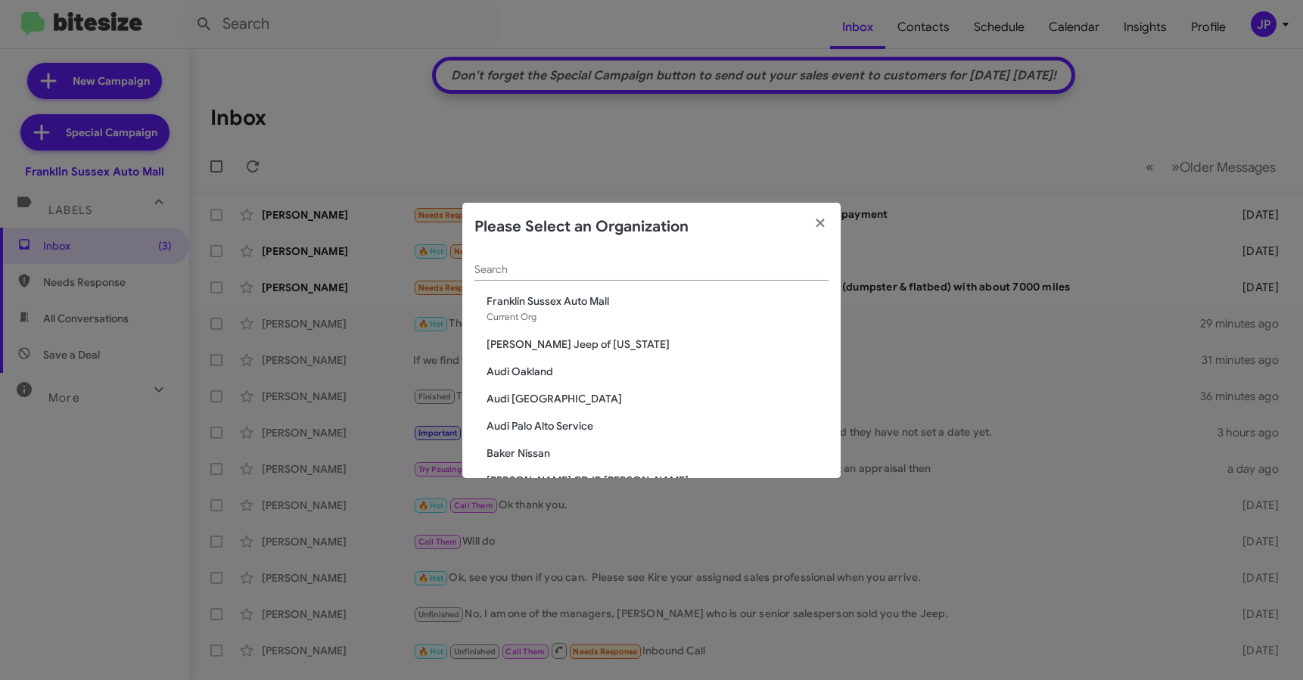
click at [729, 275] on input "Search" at bounding box center [651, 270] width 354 height 12
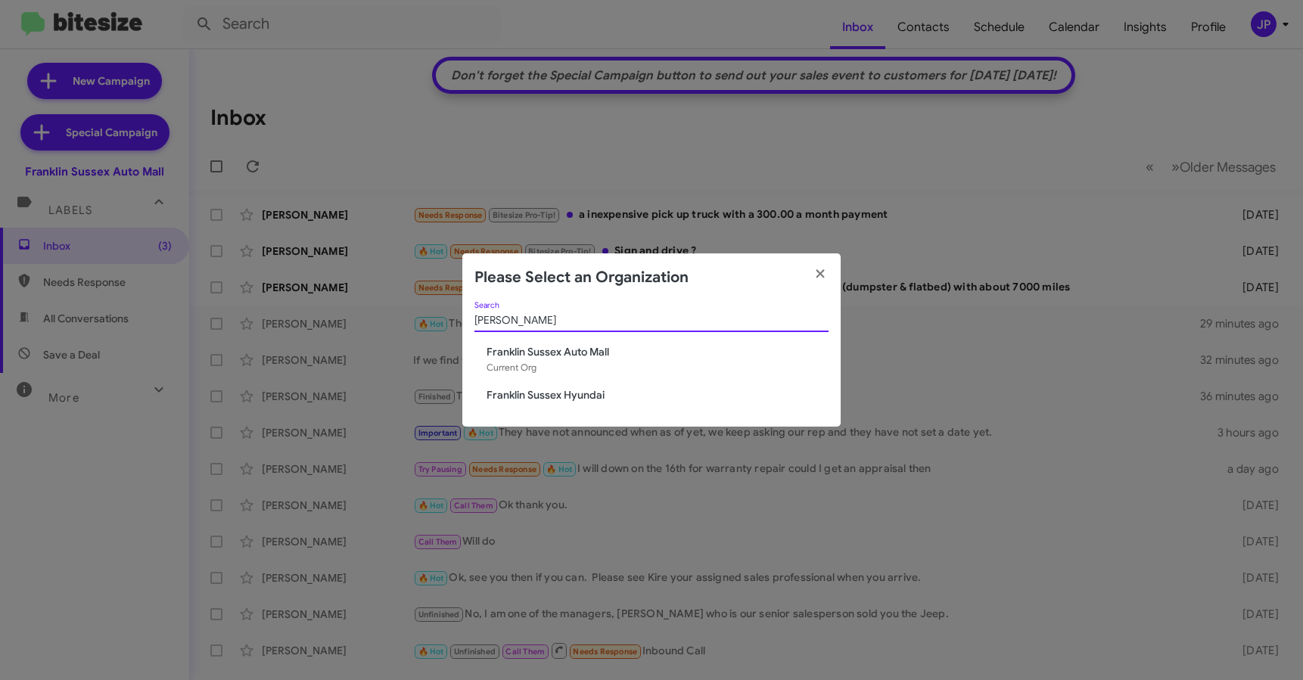
type input "frank"
click at [578, 401] on span "Franklin Sussex Hyundai" at bounding box center [657, 394] width 342 height 15
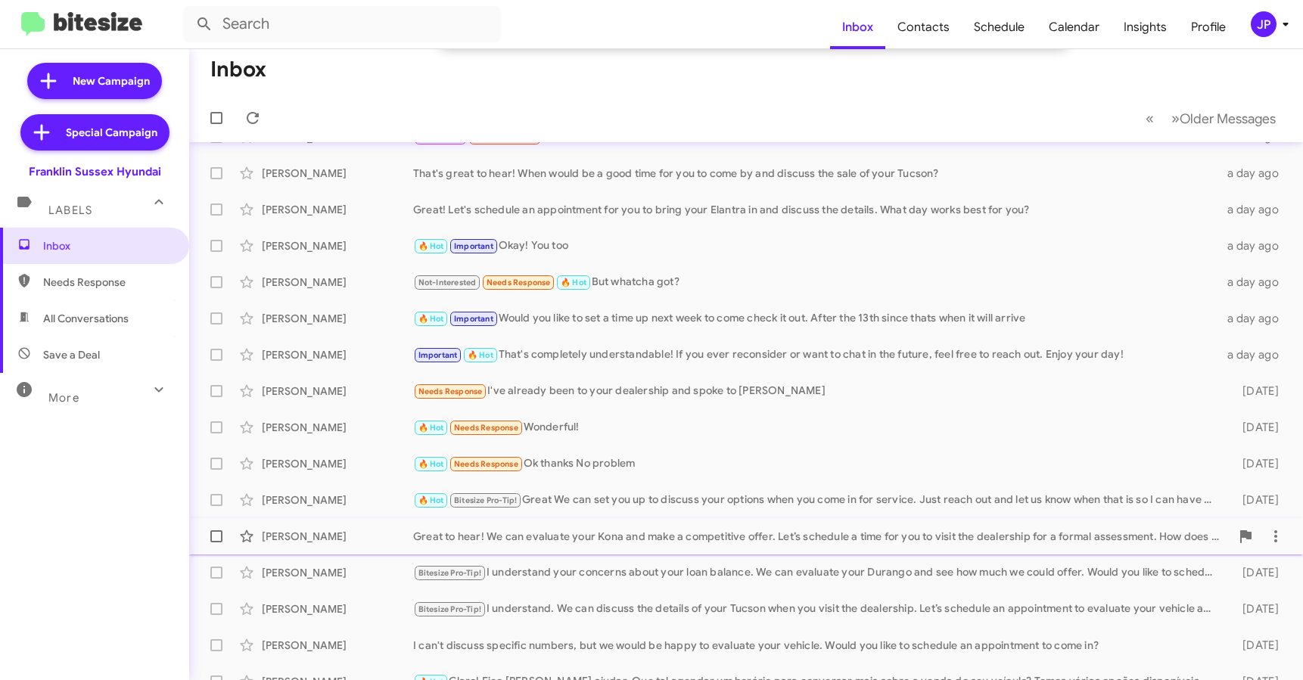
scroll to position [243, 0]
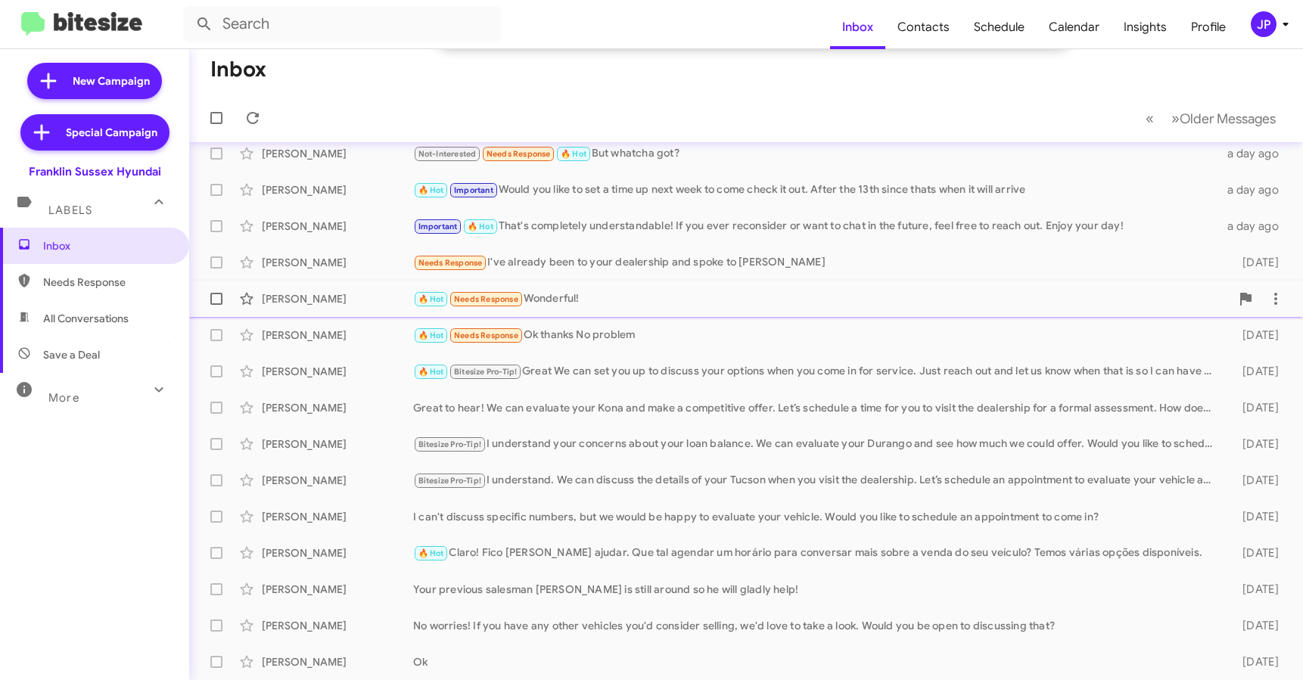
click at [533, 299] on div "🔥 Hot Needs Response Wonderful!" at bounding box center [821, 298] width 817 height 17
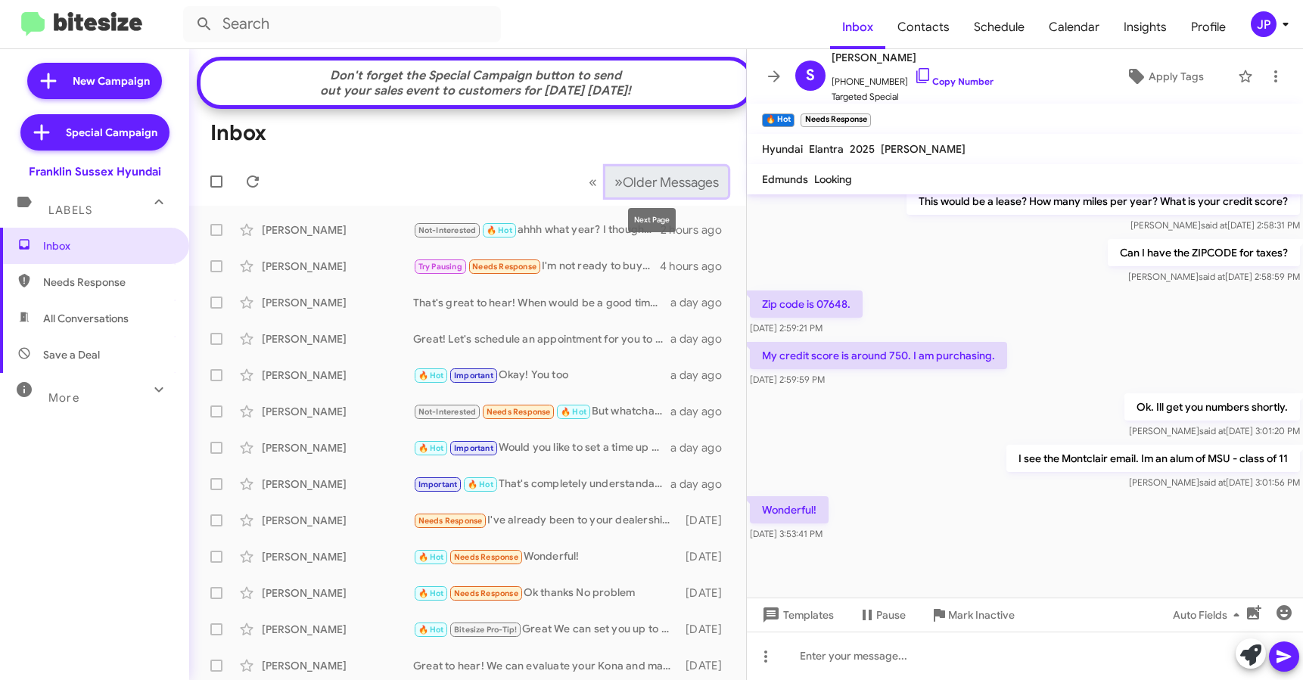
click at [680, 194] on button "» Next Older Messages" at bounding box center [666, 181] width 123 height 31
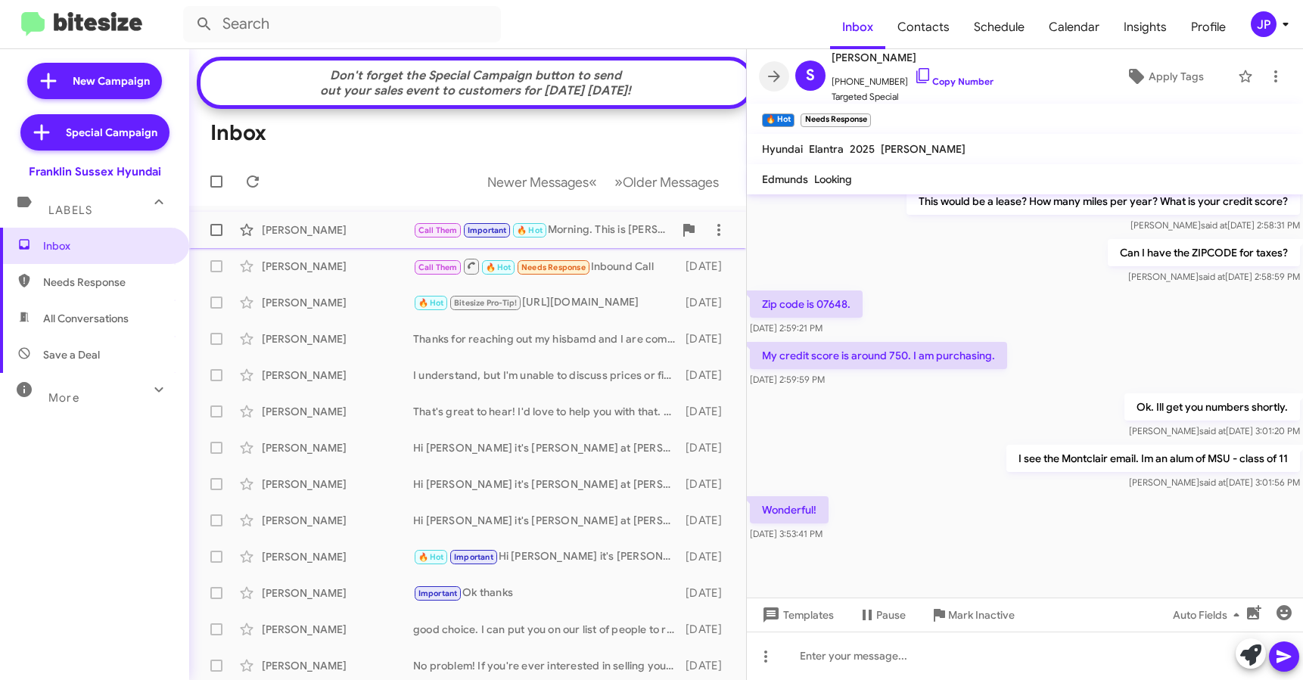
drag, startPoint x: 769, startPoint y: 76, endPoint x: 791, endPoint y: 225, distance: 149.9
click at [770, 76] on icon at bounding box center [774, 75] width 12 height 11
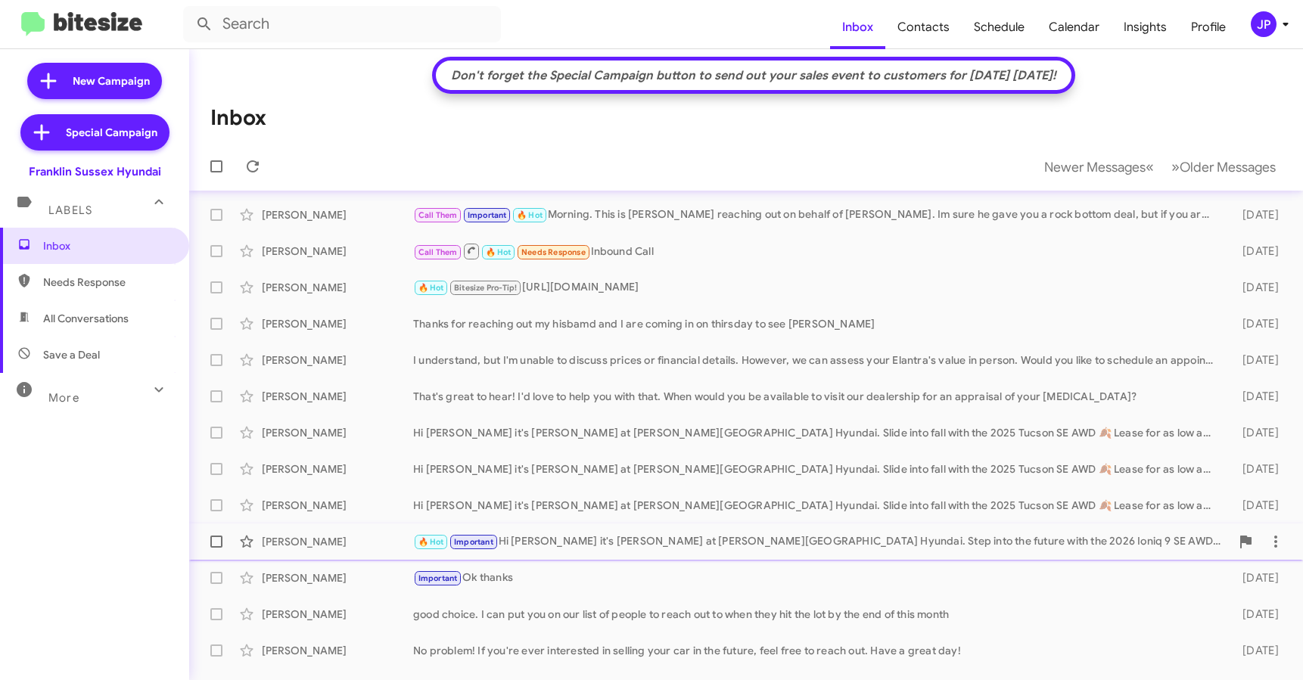
scroll to position [243, 0]
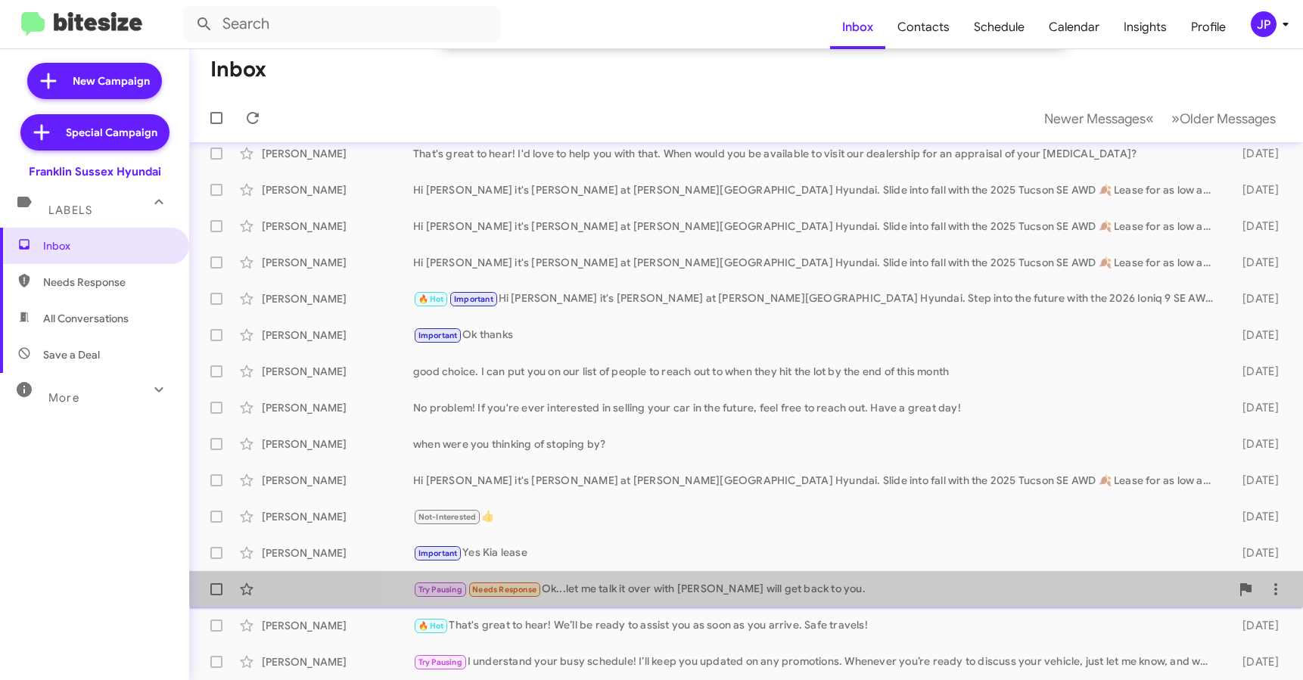
click at [895, 586] on div "Try Pausing Needs Response Ok...let me talk it over with Bill will get back to …" at bounding box center [821, 589] width 817 height 17
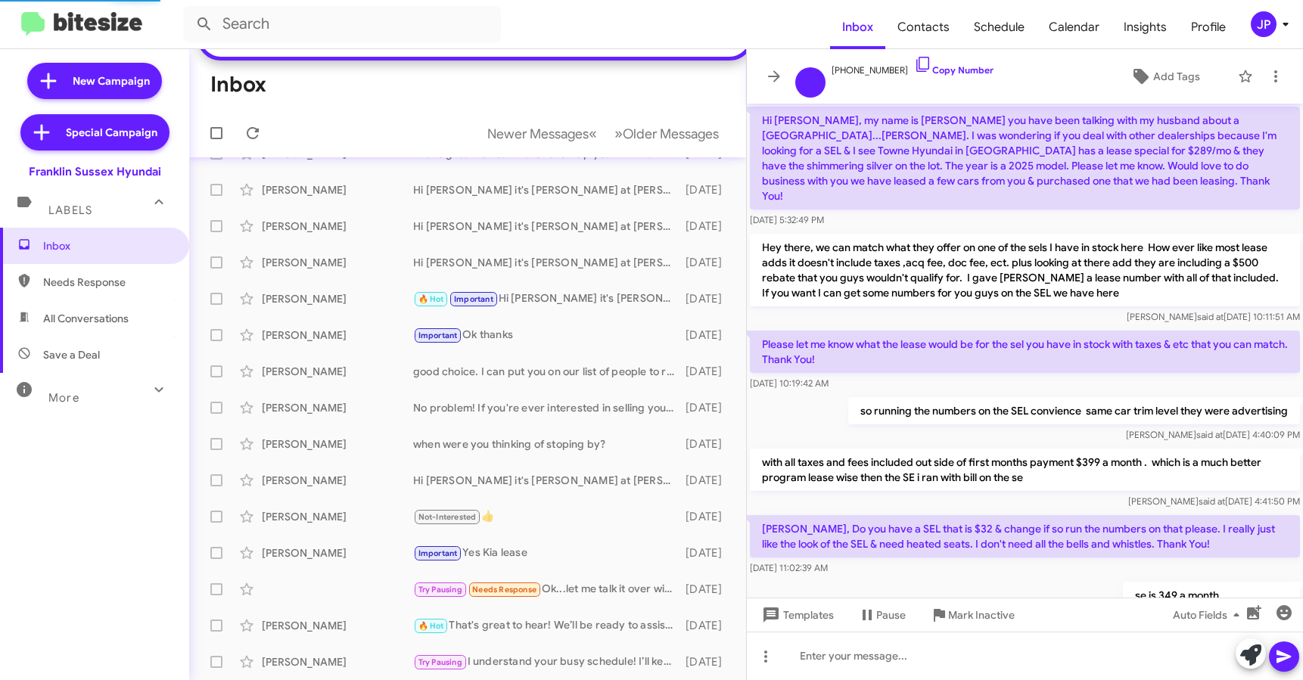
scroll to position [405, 0]
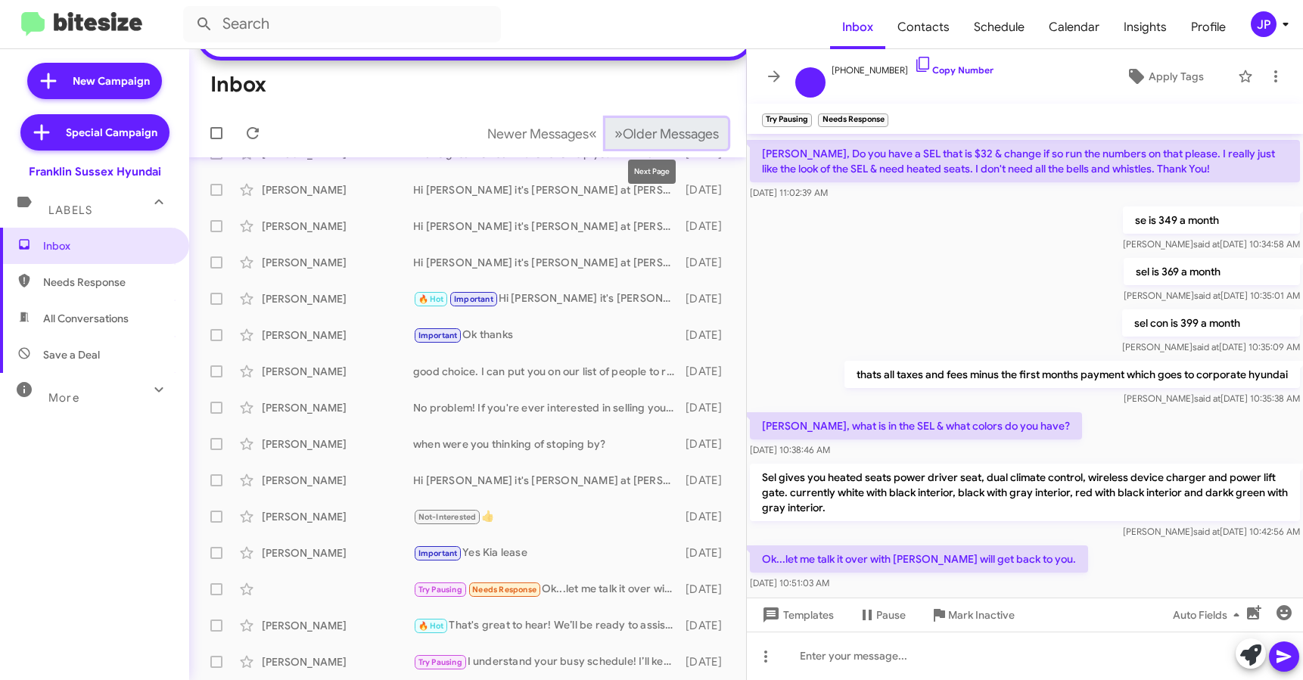
click at [666, 126] on span "Older Messages" at bounding box center [671, 134] width 96 height 17
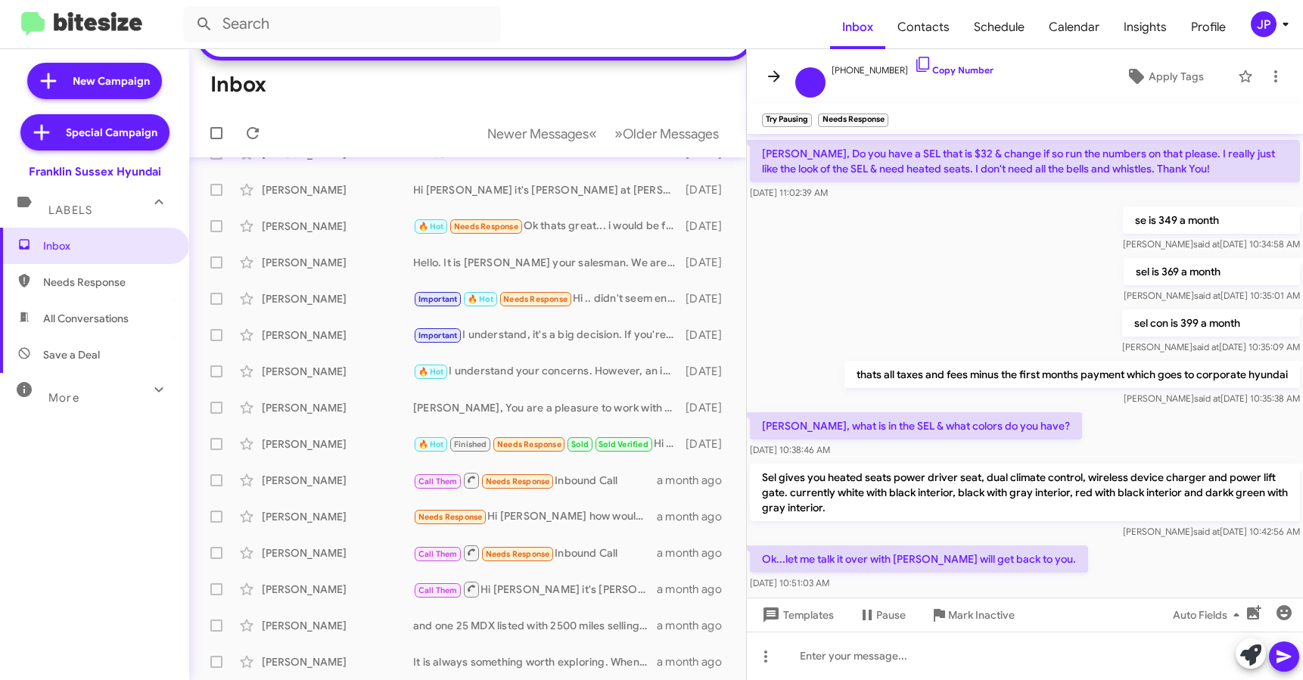
click at [775, 77] on icon at bounding box center [774, 76] width 18 height 18
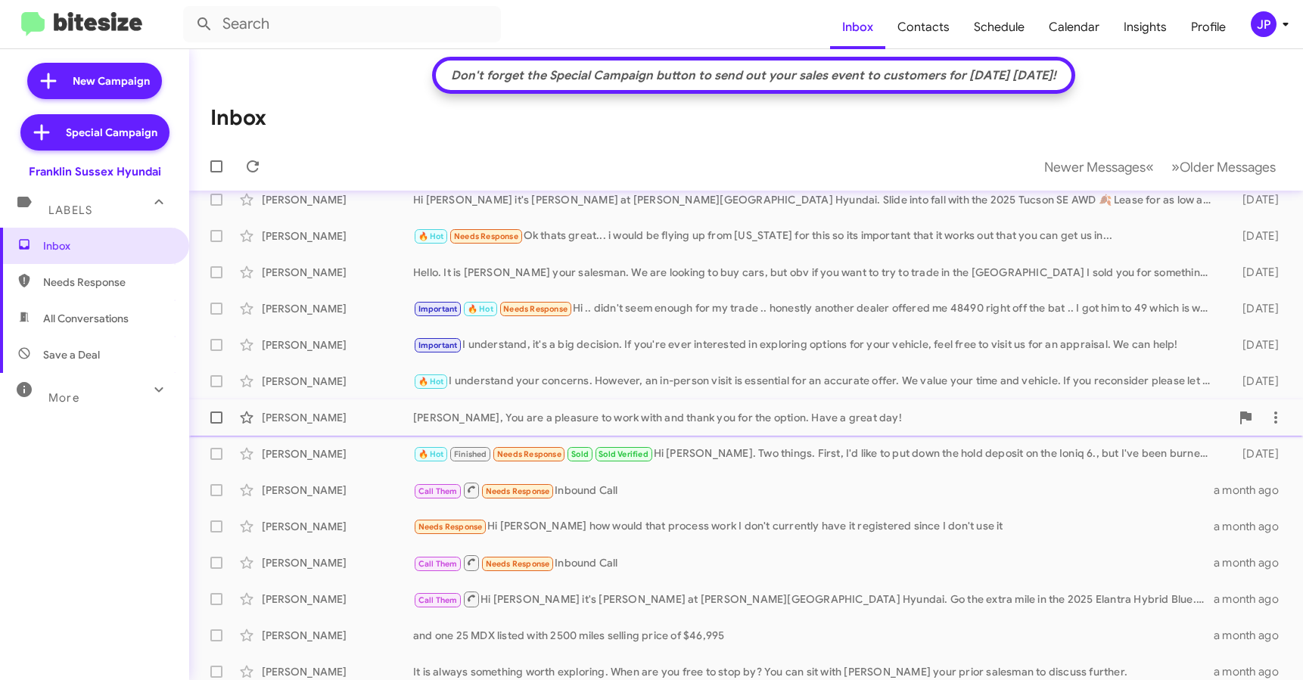
scroll to position [219, 0]
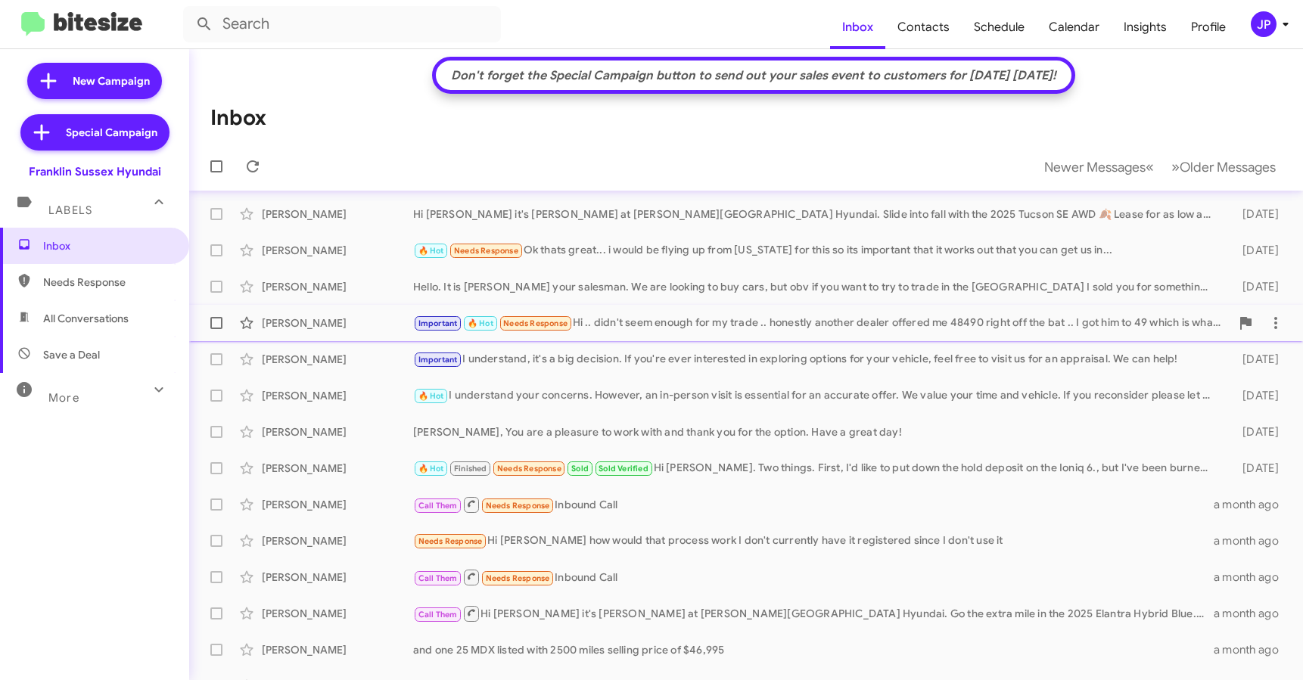
click at [673, 337] on div "Richard Demuro Important 🔥 Hot Needs Response Hi .. didn't seem enough for my t…" at bounding box center [745, 323] width 1089 height 30
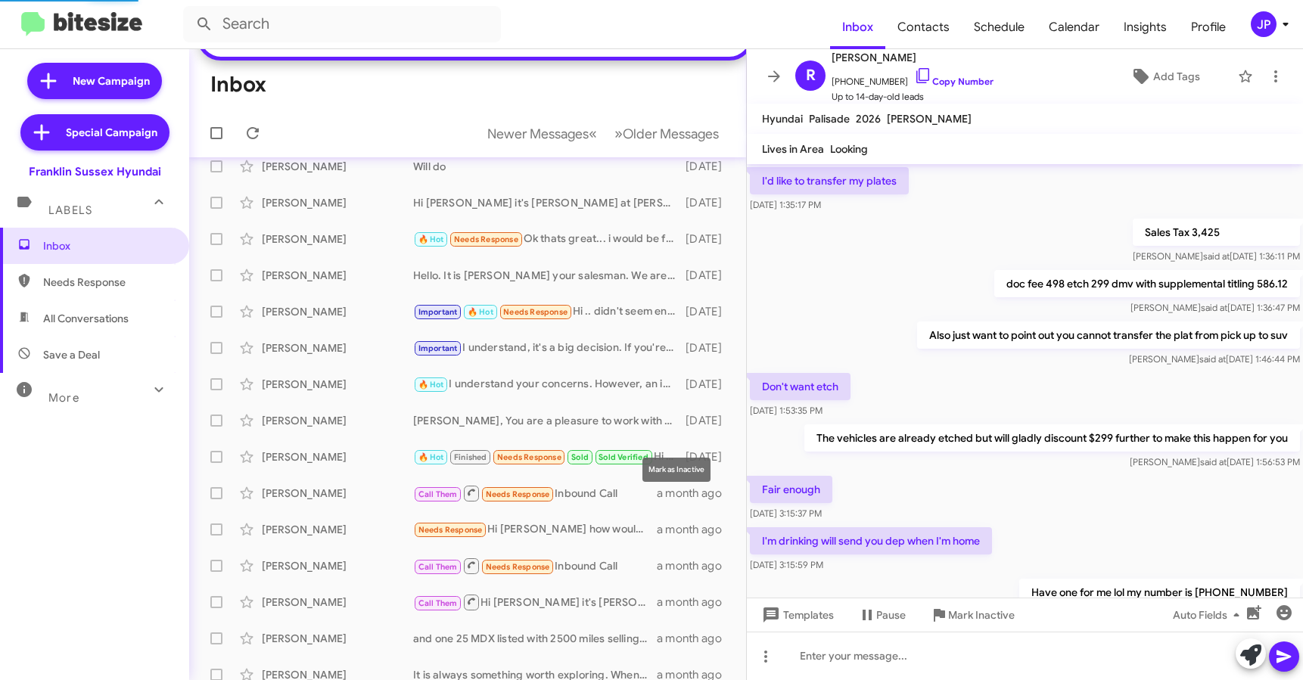
scroll to position [898, 0]
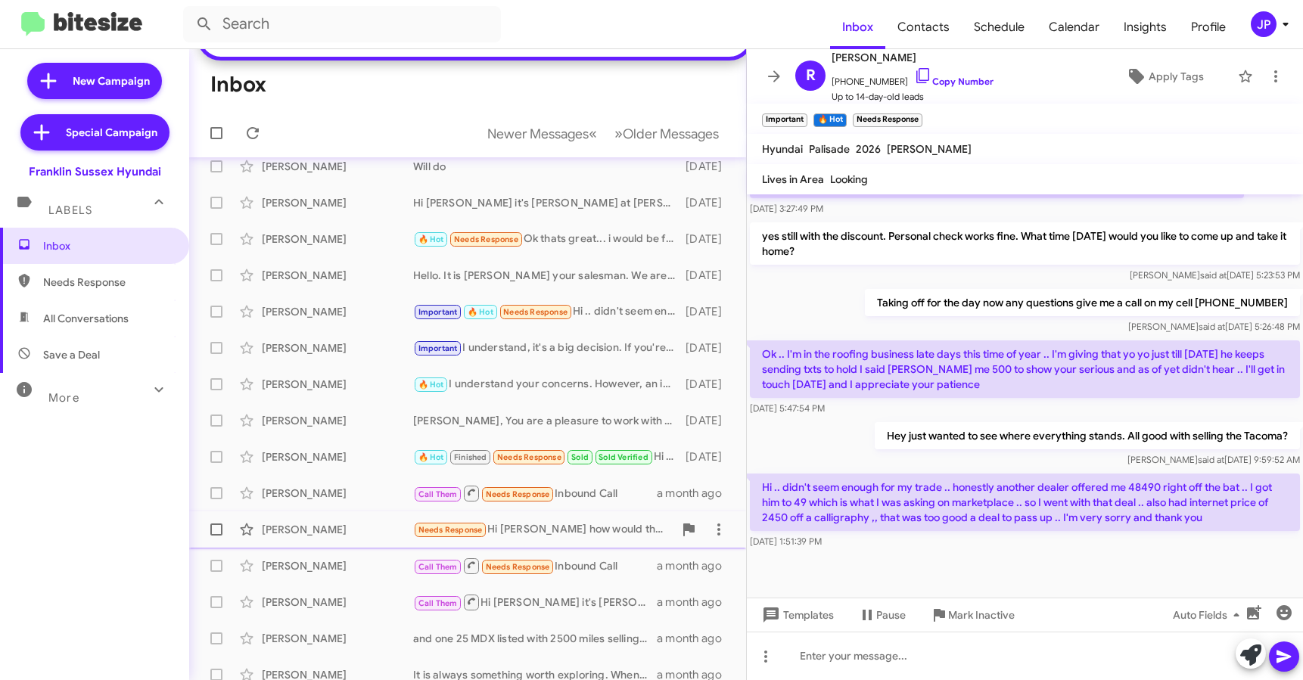
click at [605, 539] on div "Needs Response Hi Ken how would that process work I don't currently have it reg…" at bounding box center [543, 529] width 260 height 17
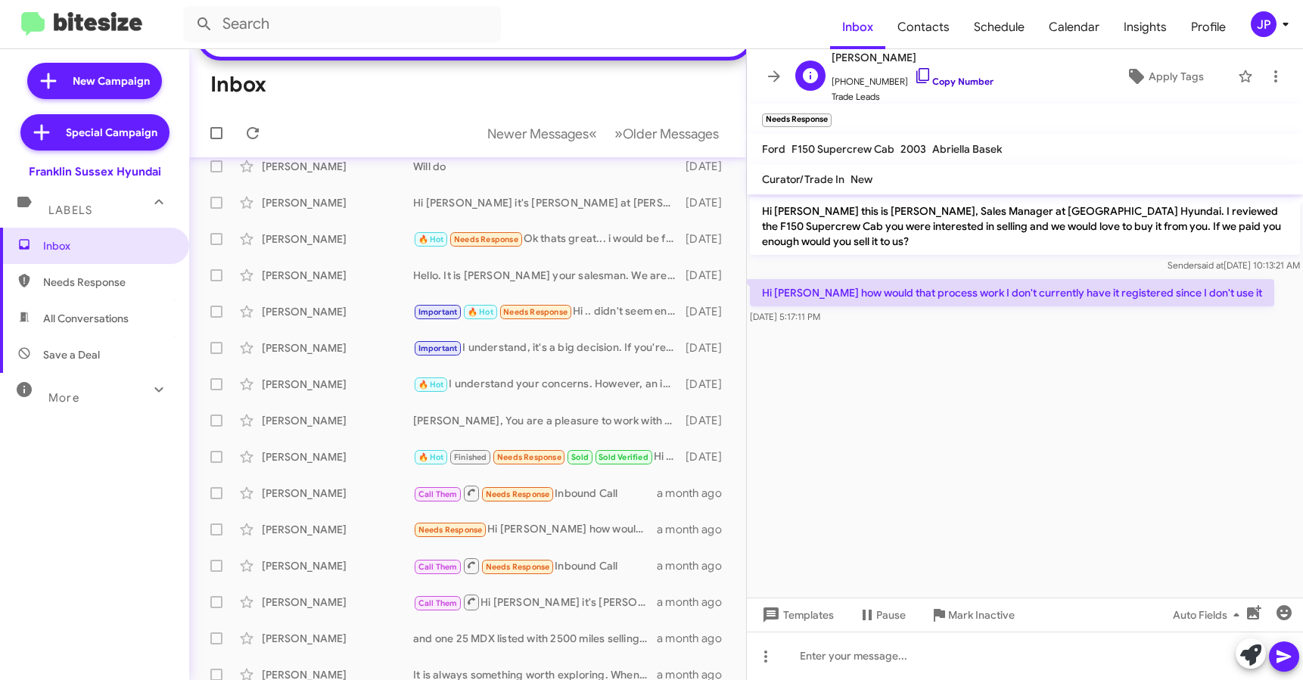
click at [954, 82] on link "Copy Number" at bounding box center [953, 81] width 79 height 11
click at [1188, 77] on span "Apply Tags" at bounding box center [1175, 76] width 55 height 27
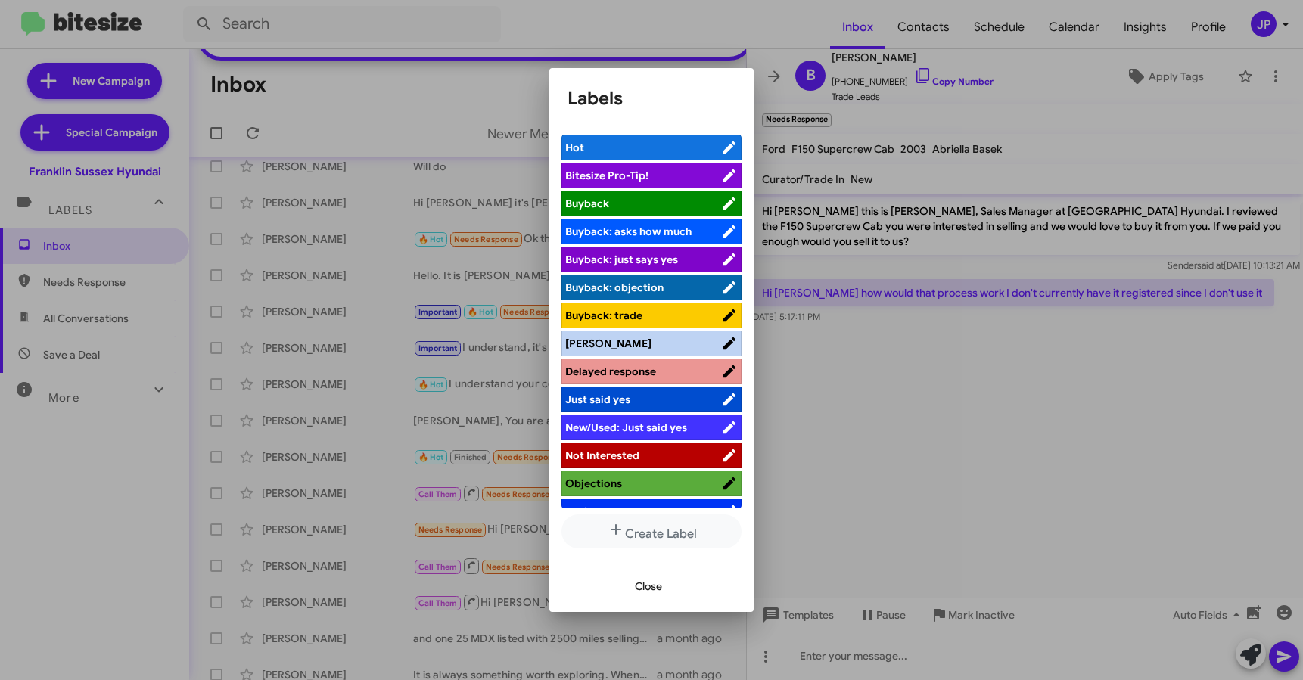
click at [686, 183] on li "Bitesize Pro-Tip!" at bounding box center [651, 175] width 180 height 25
click at [680, 168] on span "Bitesize Pro-Tip!" at bounding box center [643, 175] width 156 height 15
click at [1077, 480] on div at bounding box center [651, 340] width 1303 height 680
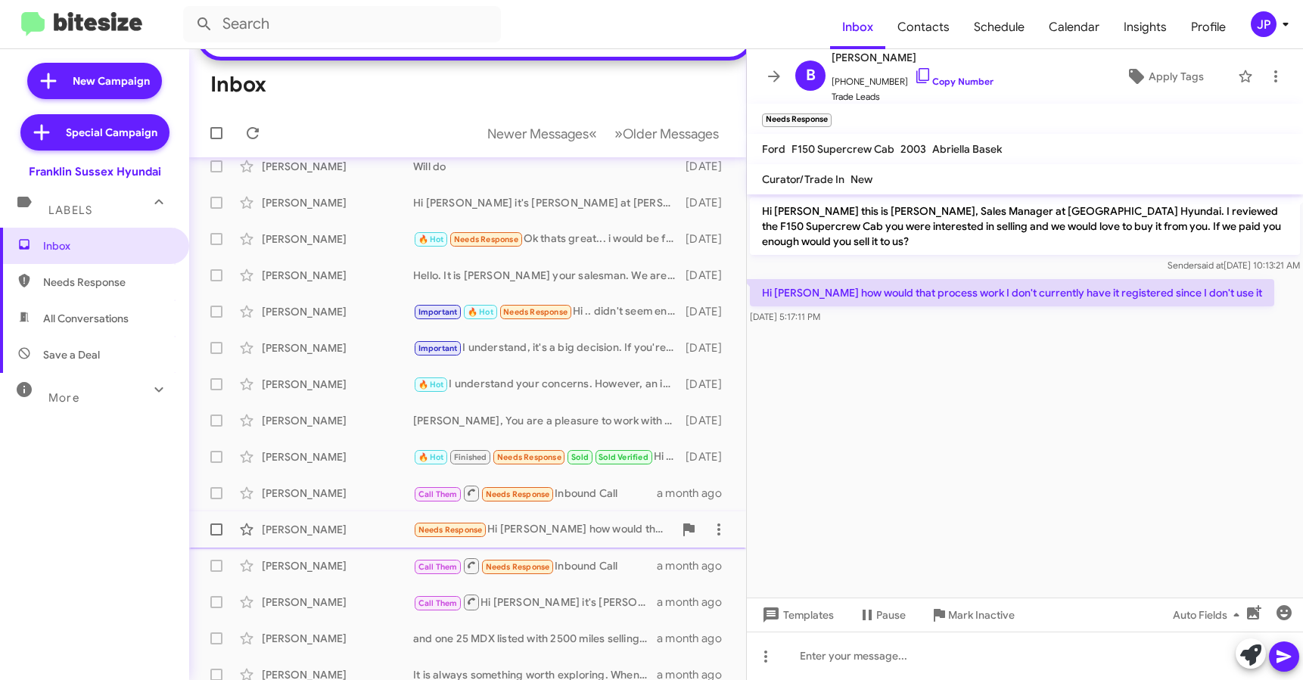
click at [210, 536] on span at bounding box center [216, 530] width 12 height 12
click at [216, 536] on input "checkbox" at bounding box center [216, 536] width 1 height 1
checkbox input "true"
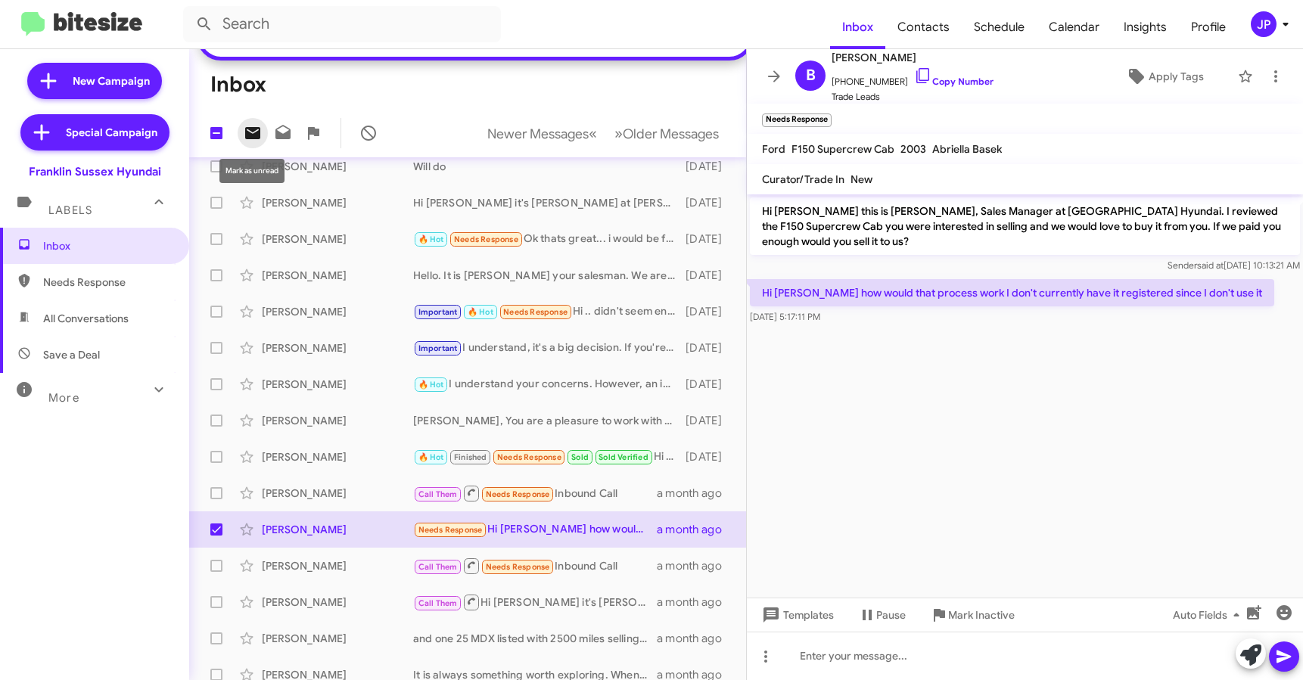
click at [256, 134] on icon at bounding box center [252, 133] width 15 height 12
click at [645, 135] on span "Older Messages" at bounding box center [671, 134] width 96 height 17
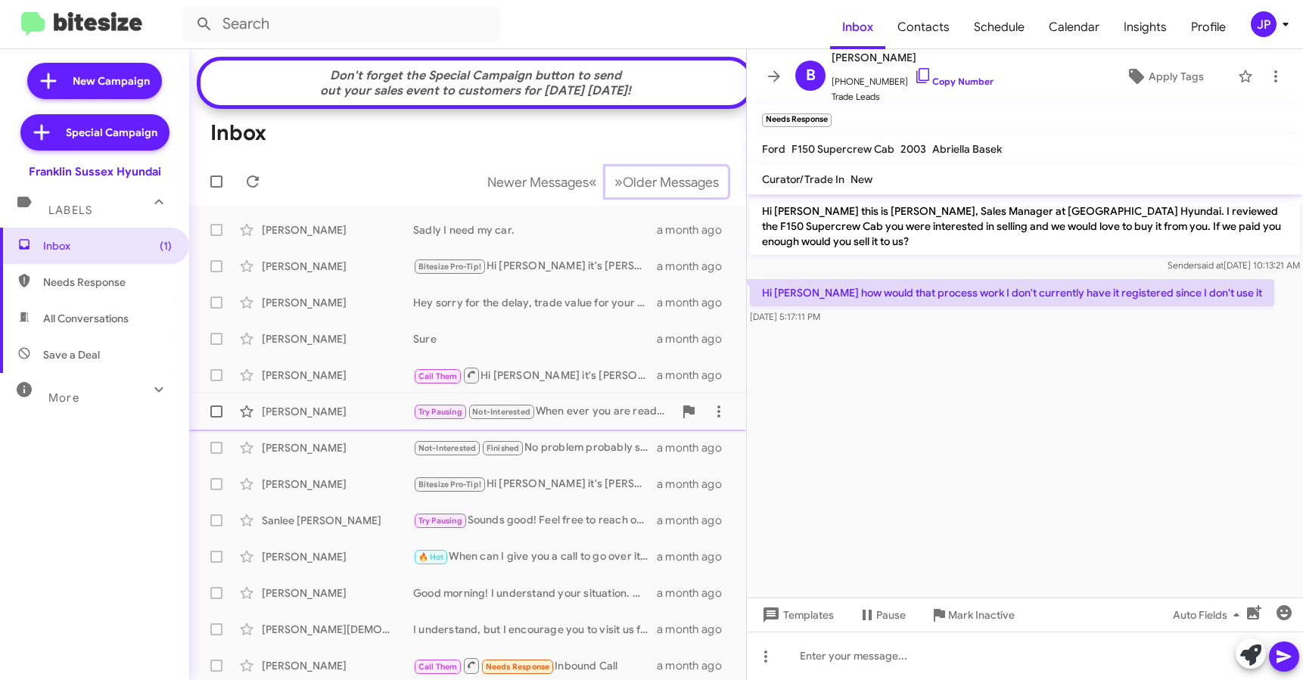
scroll to position [269, 0]
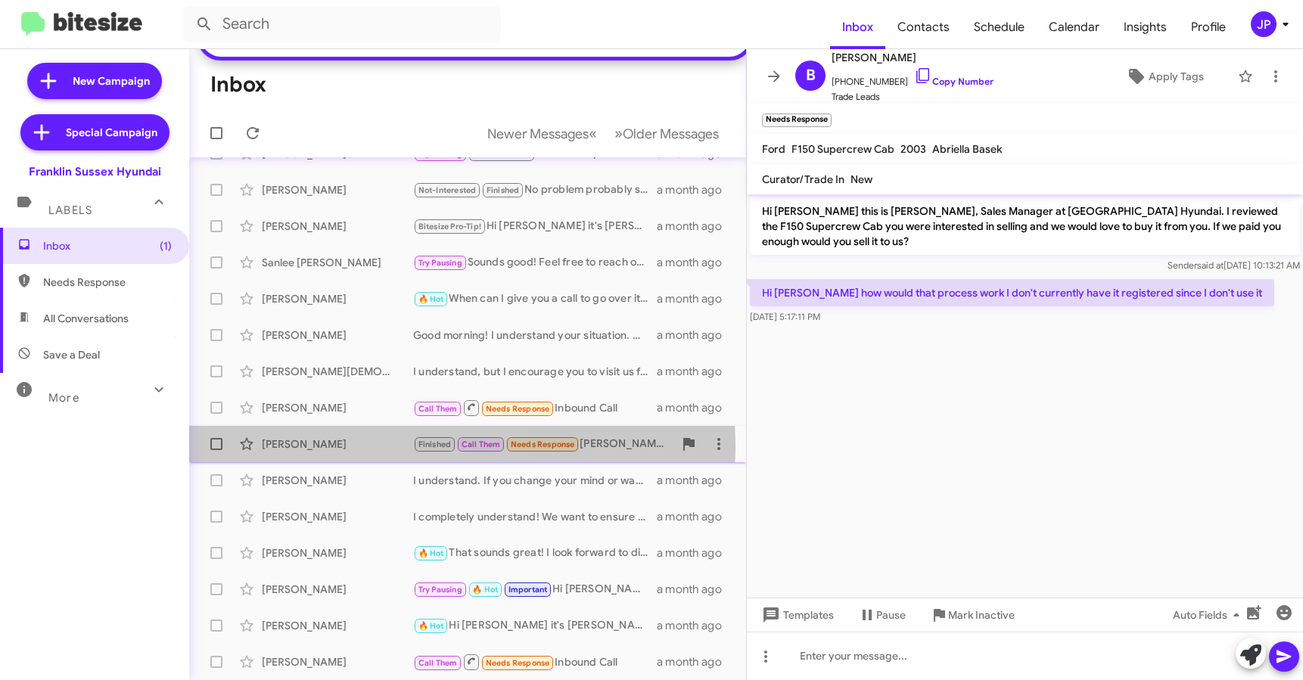
click at [343, 448] on div "Bradley Guyer" at bounding box center [337, 444] width 151 height 15
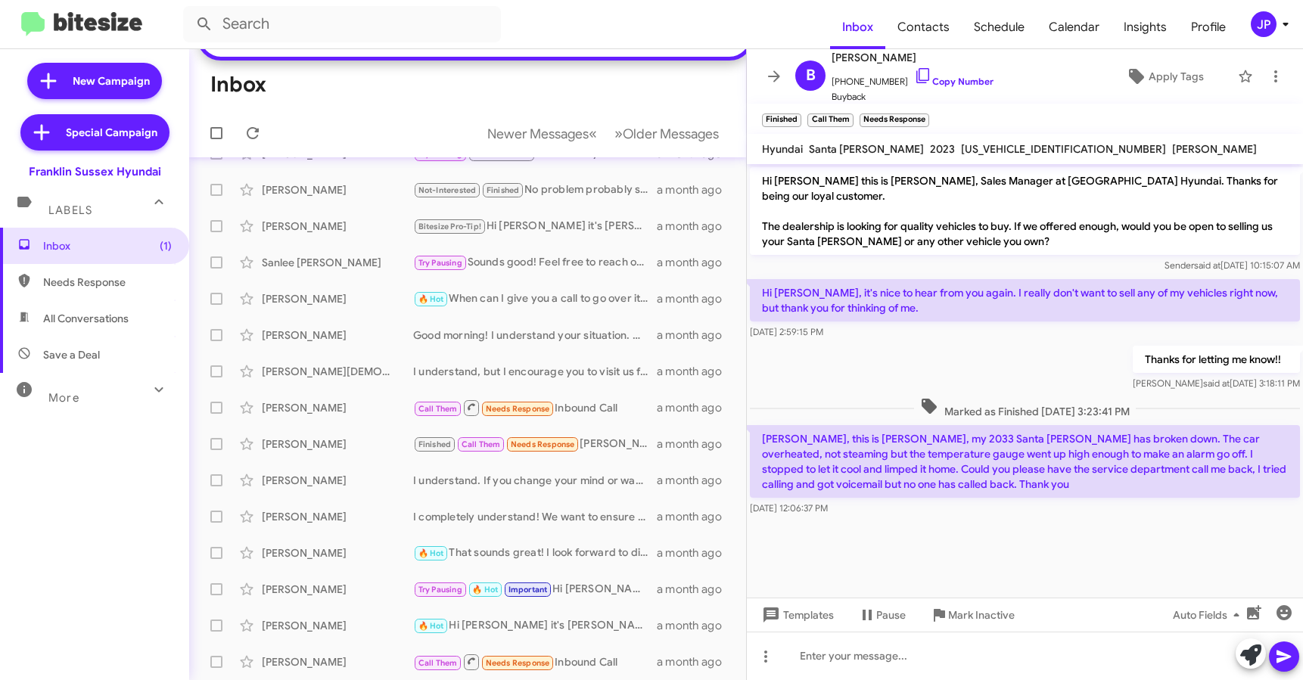
click at [1030, 564] on cdk-virtual-scroll-viewport "Hi Bradley this is Ken Mccallion, Sales Manager at Franklin Sussex Hyundai. Tha…" at bounding box center [1025, 380] width 556 height 433
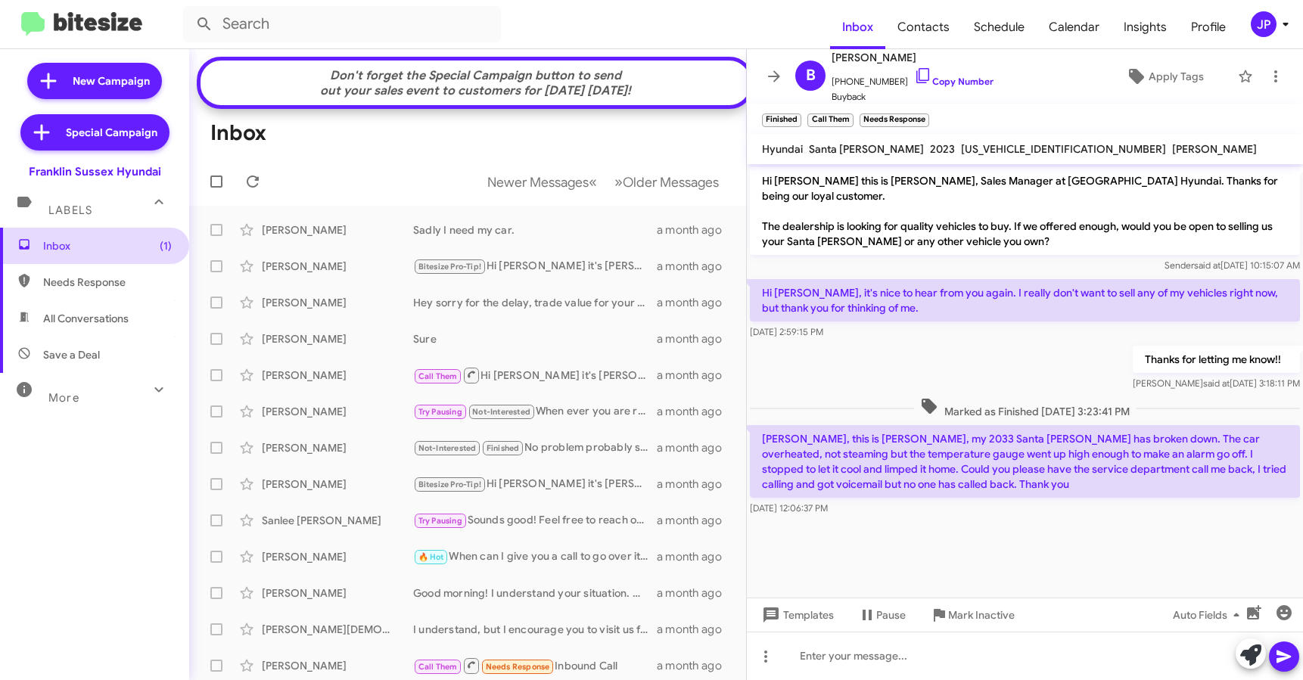
click at [126, 244] on span "Inbox (1)" at bounding box center [107, 245] width 129 height 15
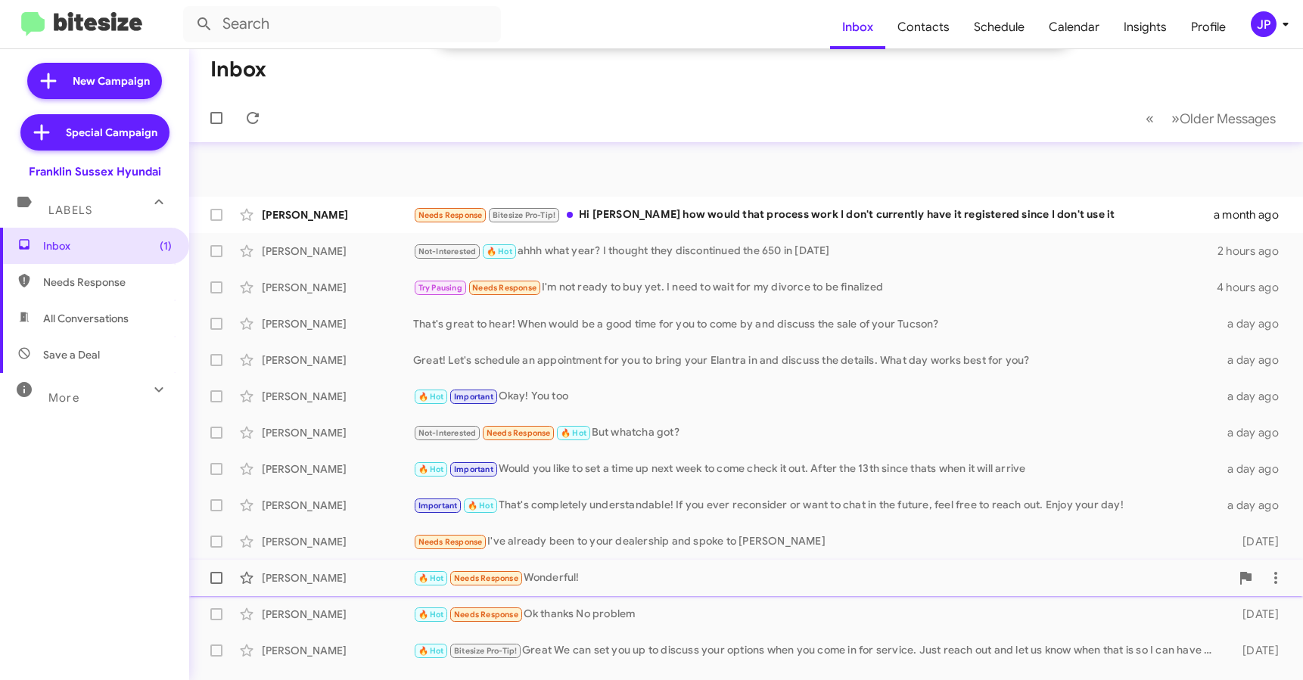
scroll to position [243, 0]
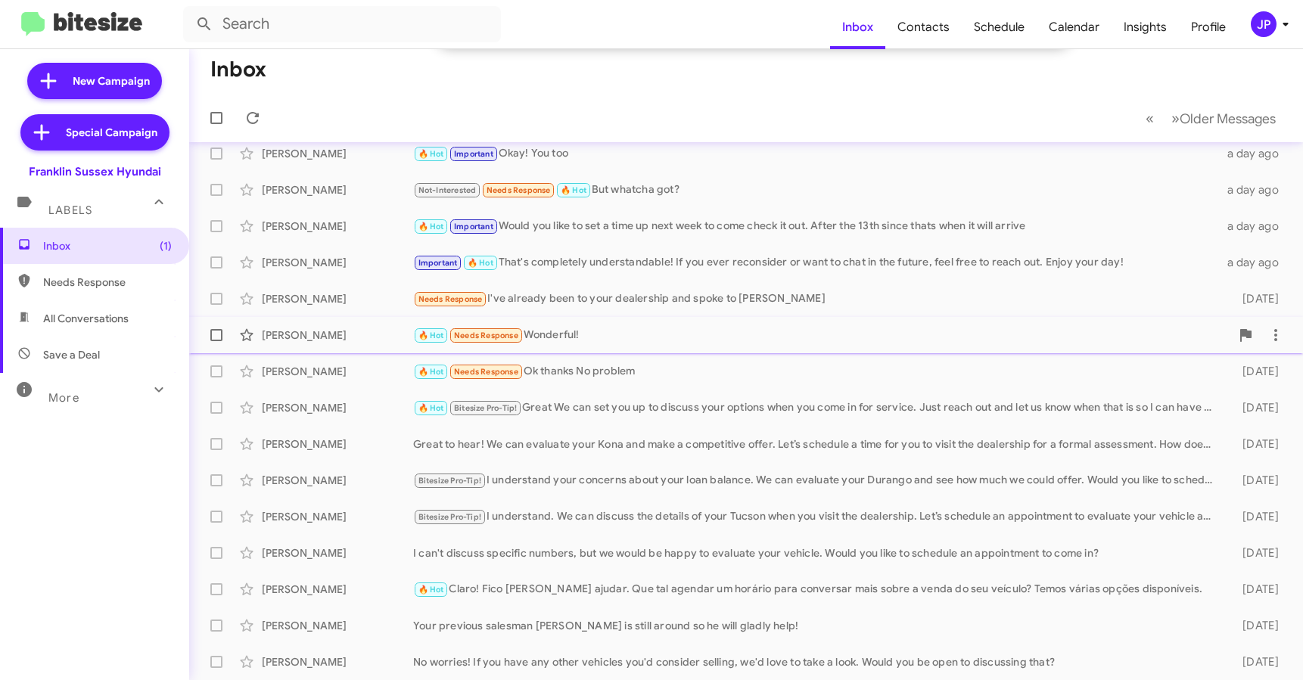
click at [576, 343] on div "🔥 Hot Needs Response Wonderful!" at bounding box center [821, 335] width 817 height 17
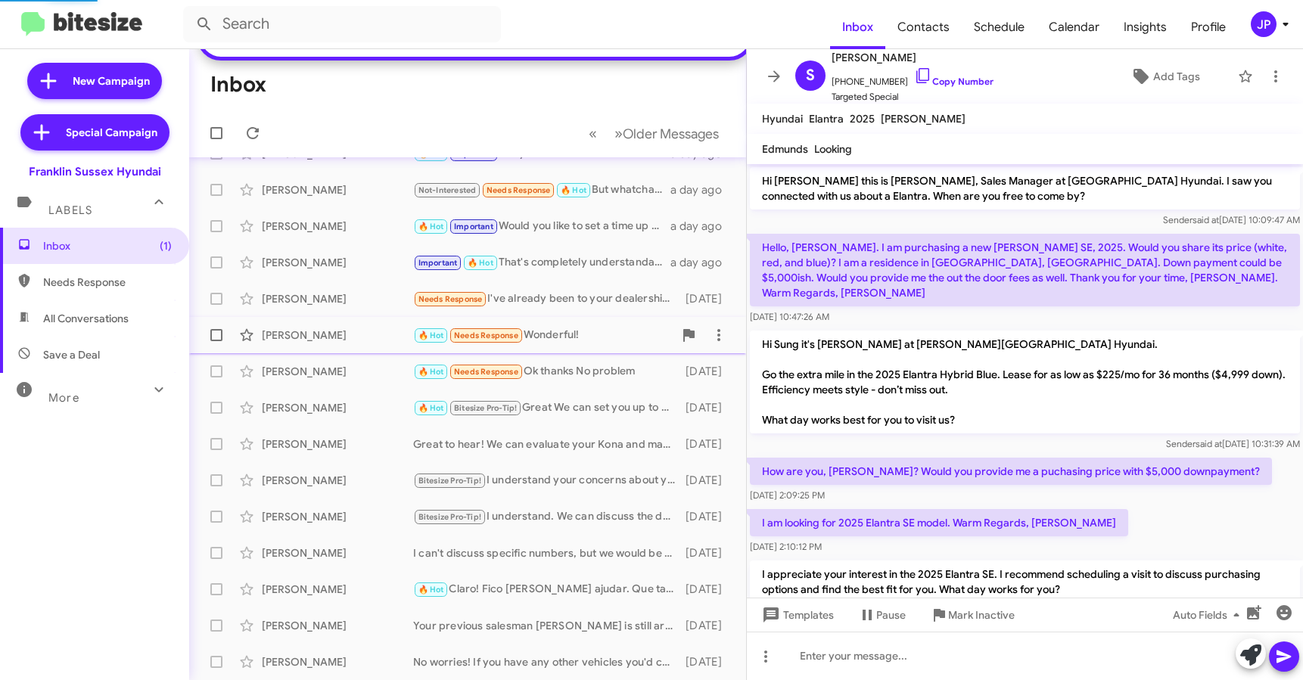
scroll to position [742, 0]
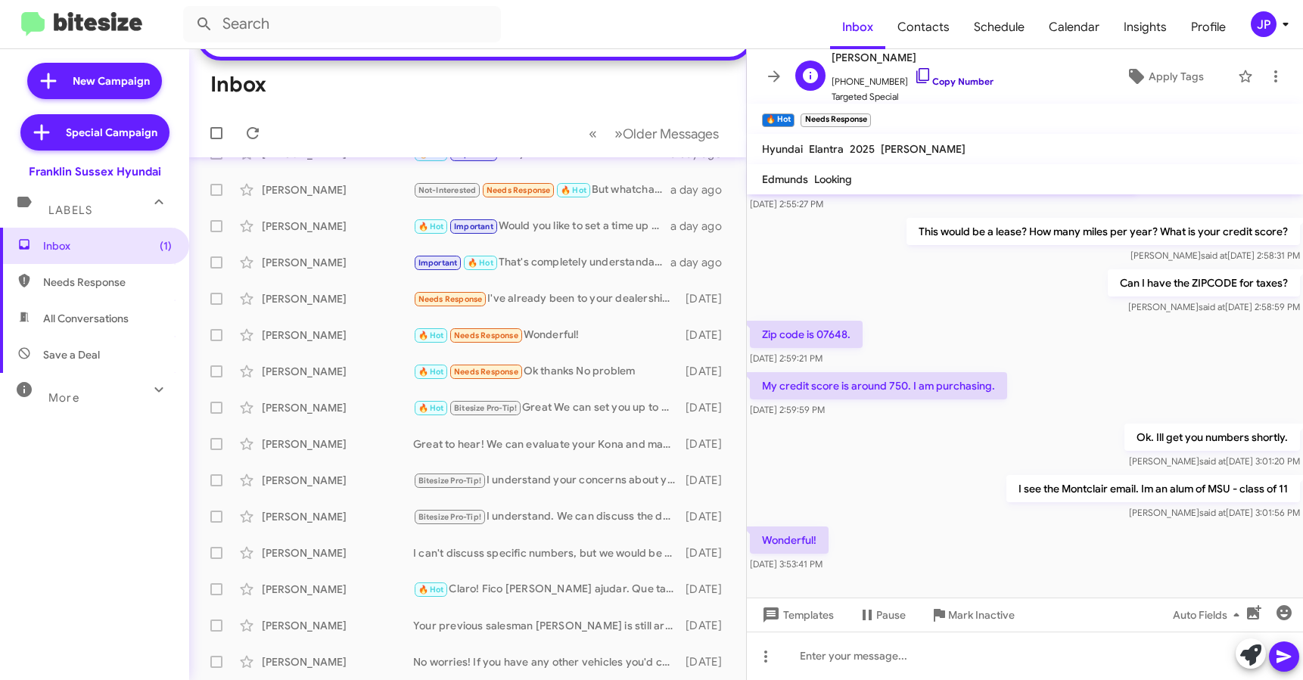
click at [931, 83] on link "Copy Number" at bounding box center [953, 81] width 79 height 11
click at [1170, 88] on span "Apply Tags" at bounding box center [1175, 76] width 55 height 27
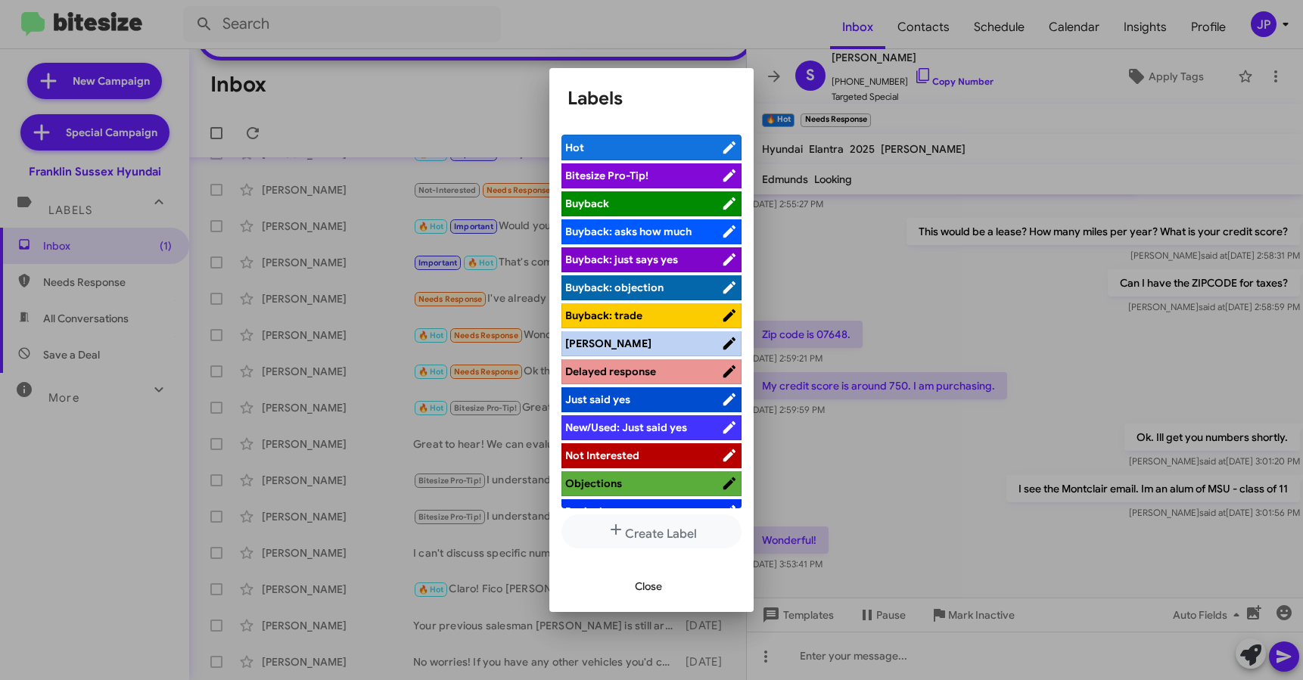
click at [676, 178] on span "Bitesize Pro-Tip!" at bounding box center [643, 175] width 156 height 15
click at [1005, 433] on div at bounding box center [651, 340] width 1303 height 680
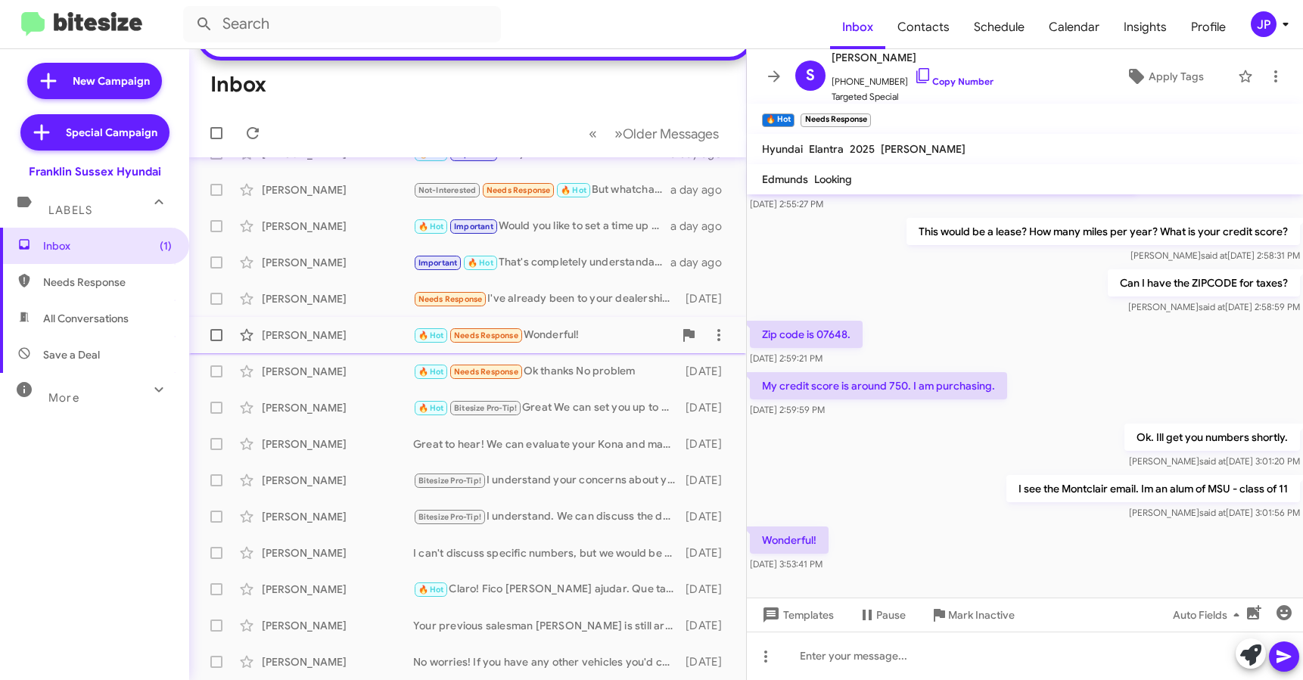
click at [217, 339] on span at bounding box center [216, 335] width 12 height 12
click at [216, 341] on input "checkbox" at bounding box center [216, 341] width 1 height 1
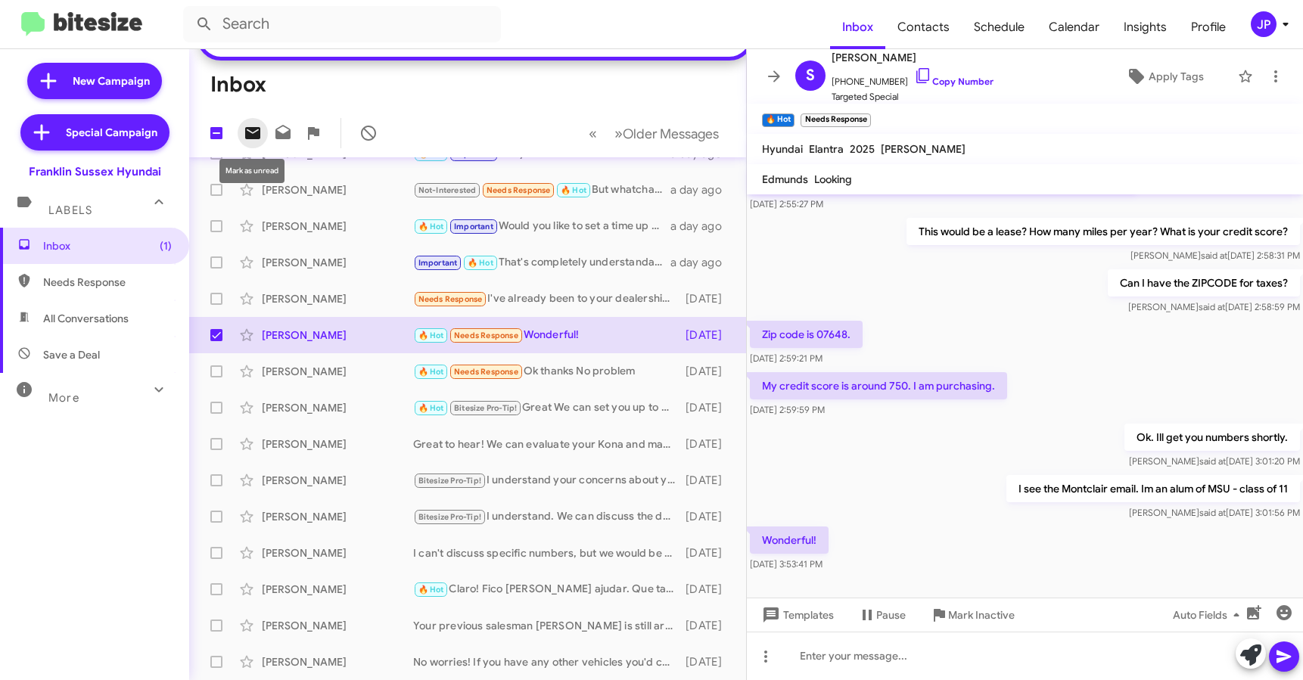
click at [260, 135] on icon at bounding box center [253, 133] width 18 height 18
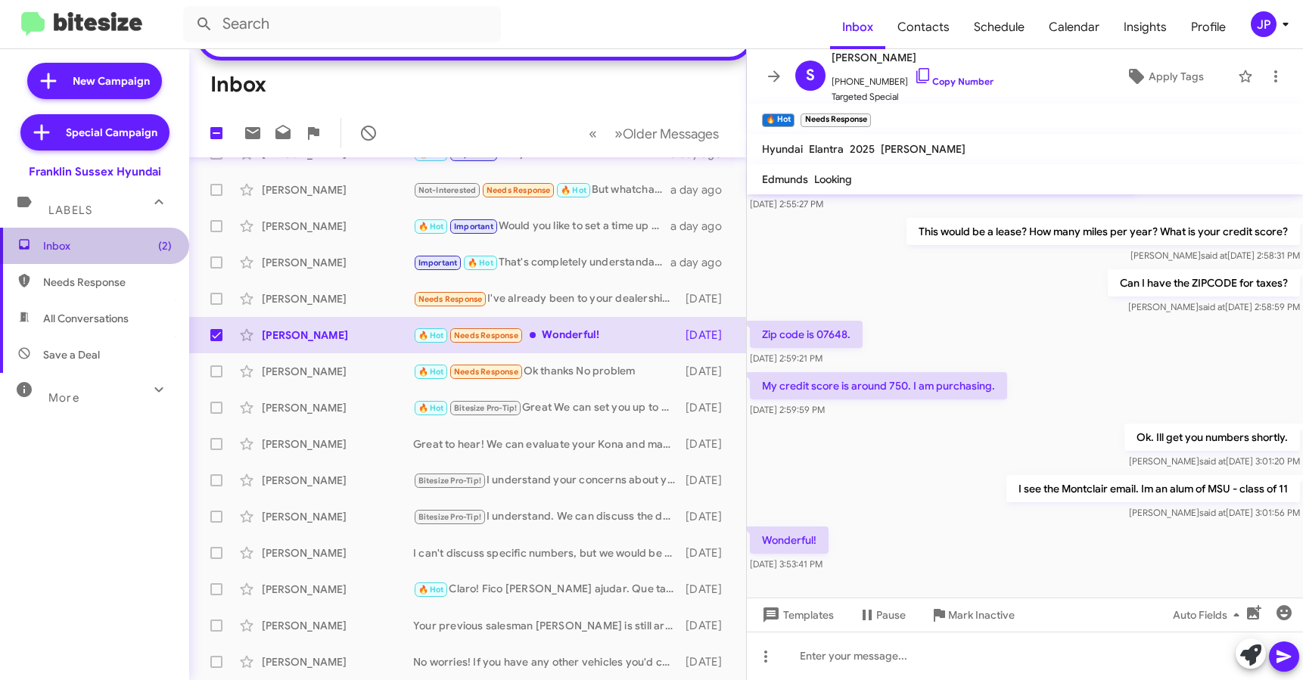
click at [105, 256] on span "Inbox (2)" at bounding box center [94, 246] width 189 height 36
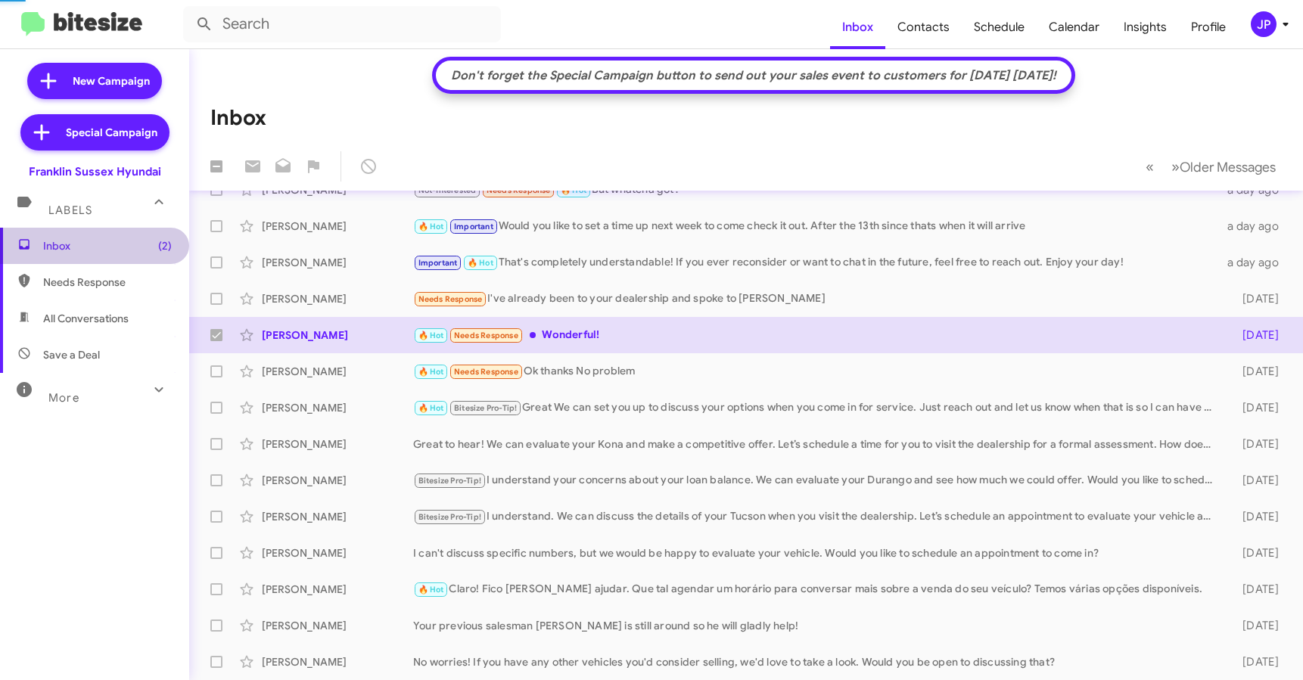
checkbox input "false"
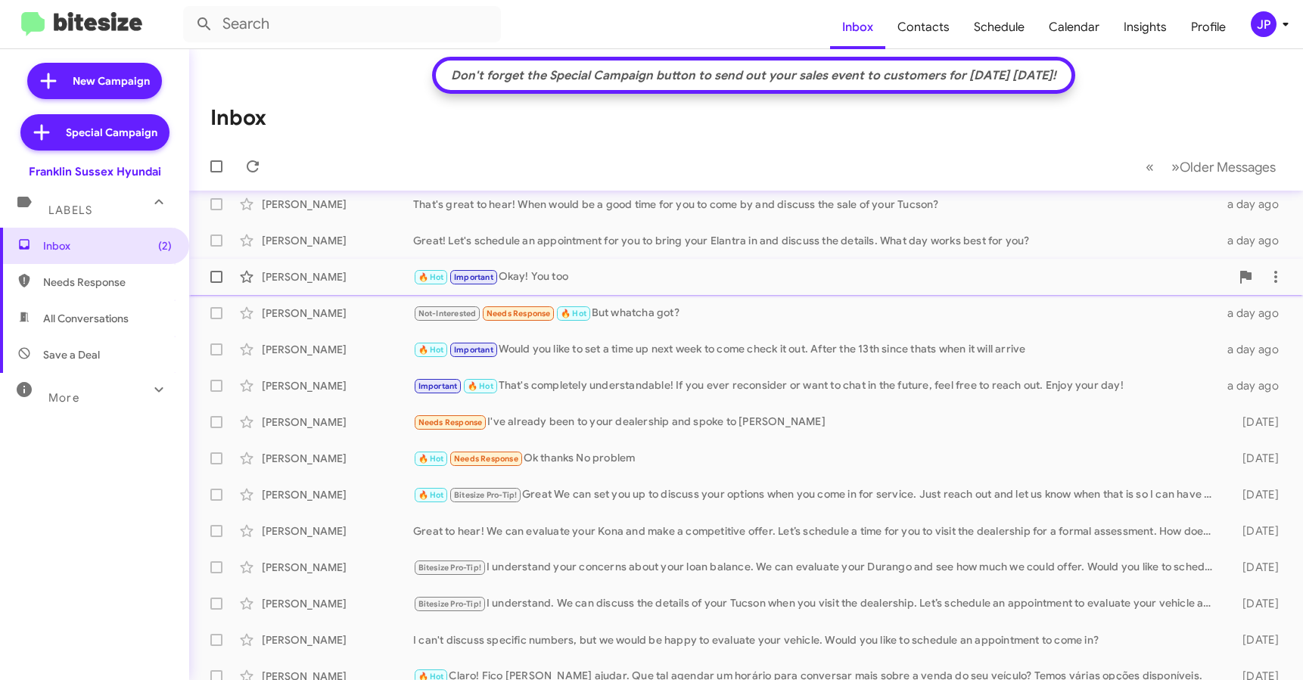
scroll to position [0, 0]
